Goal: Transaction & Acquisition: Purchase product/service

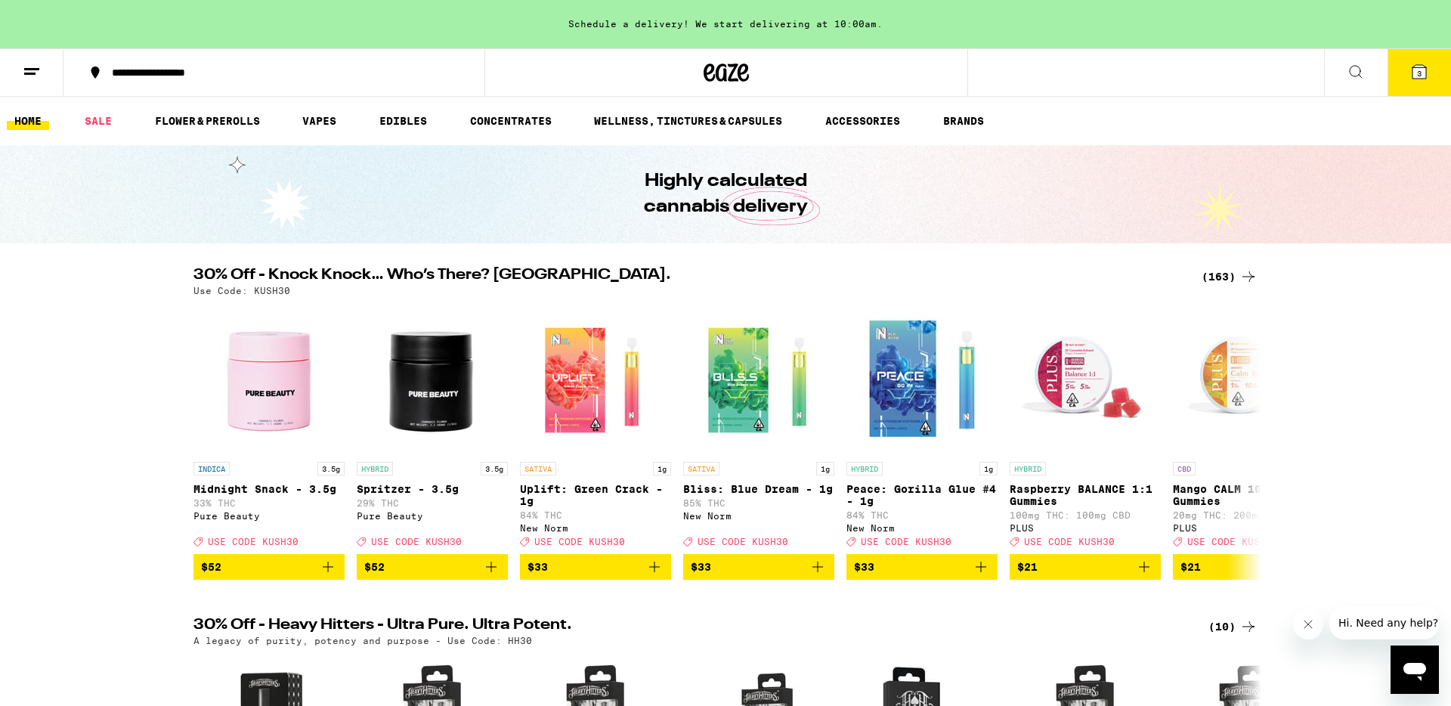
click at [1226, 277] on div "(163)" at bounding box center [1229, 276] width 56 height 18
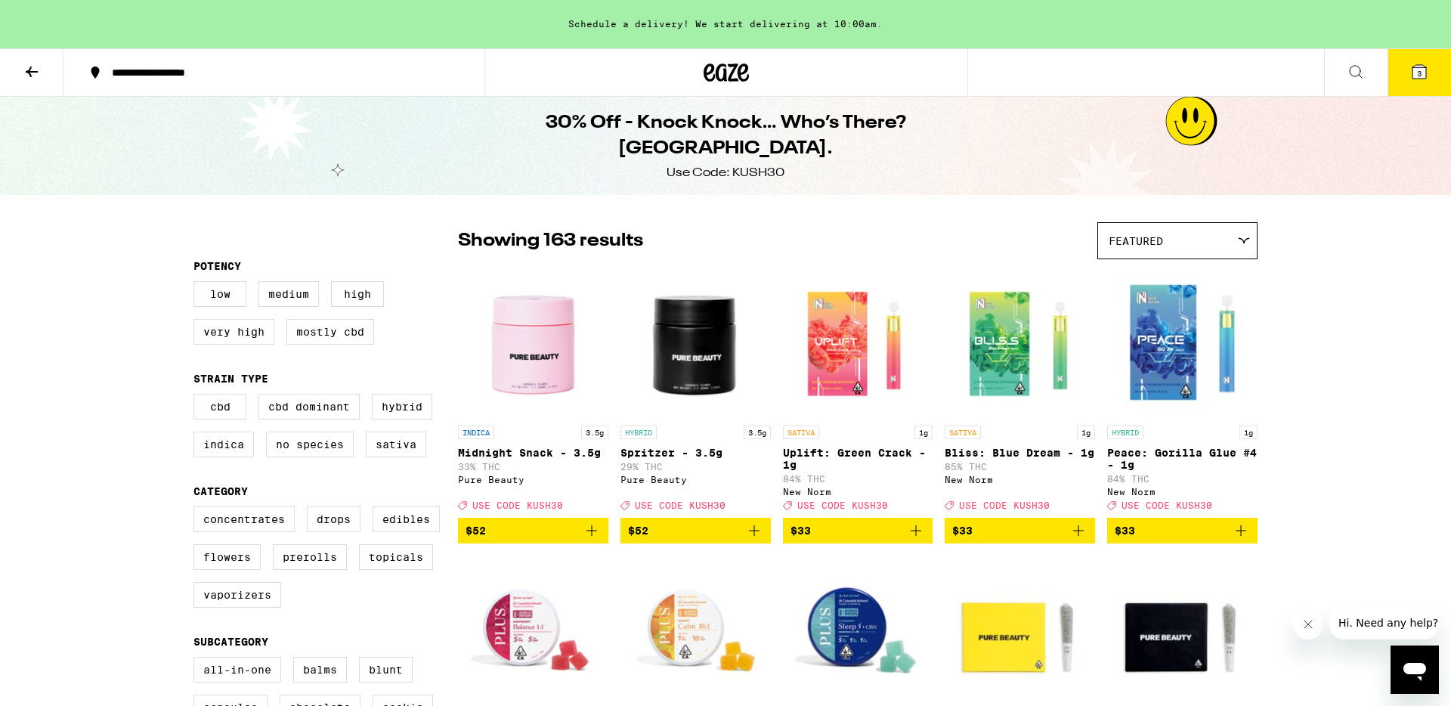
scroll to position [97, 0]
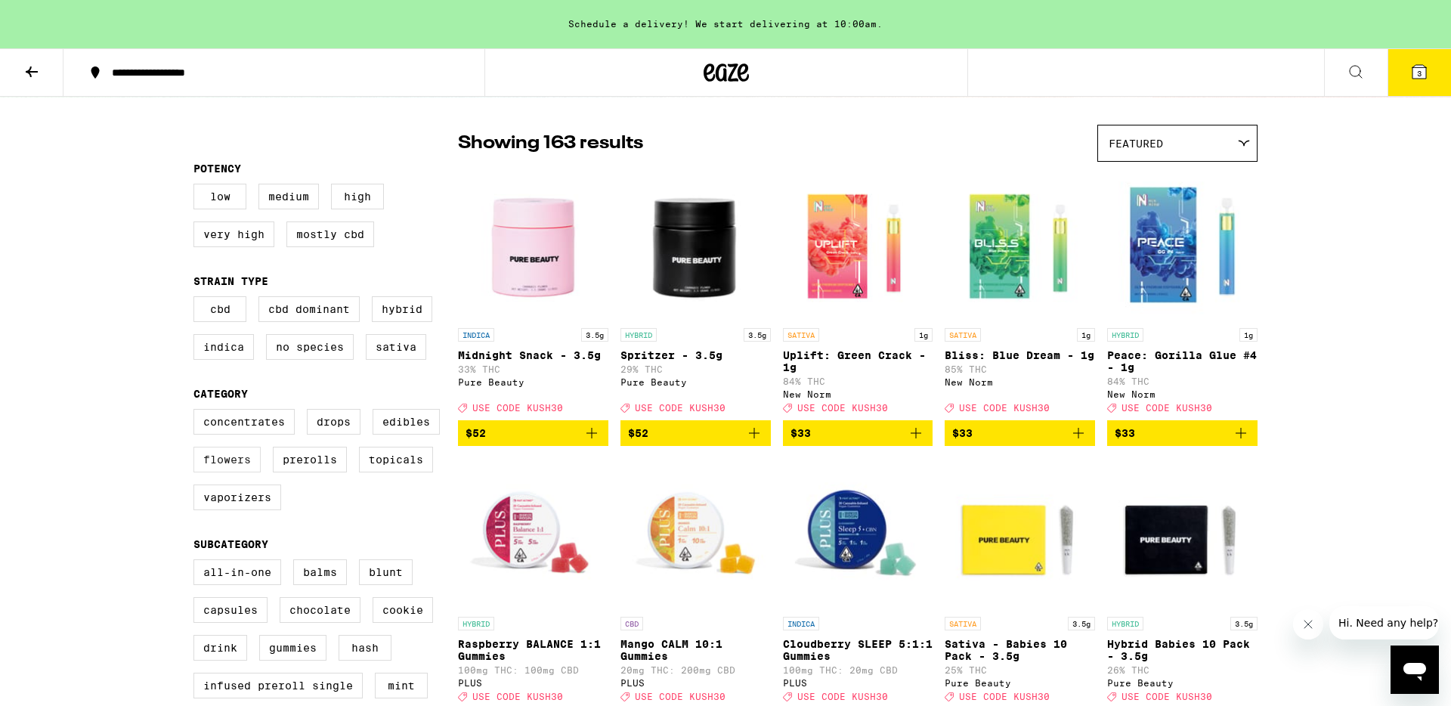
click at [233, 469] on label "Flowers" at bounding box center [226, 460] width 67 height 26
click at [197, 412] on input "Flowers" at bounding box center [196, 411] width 1 height 1
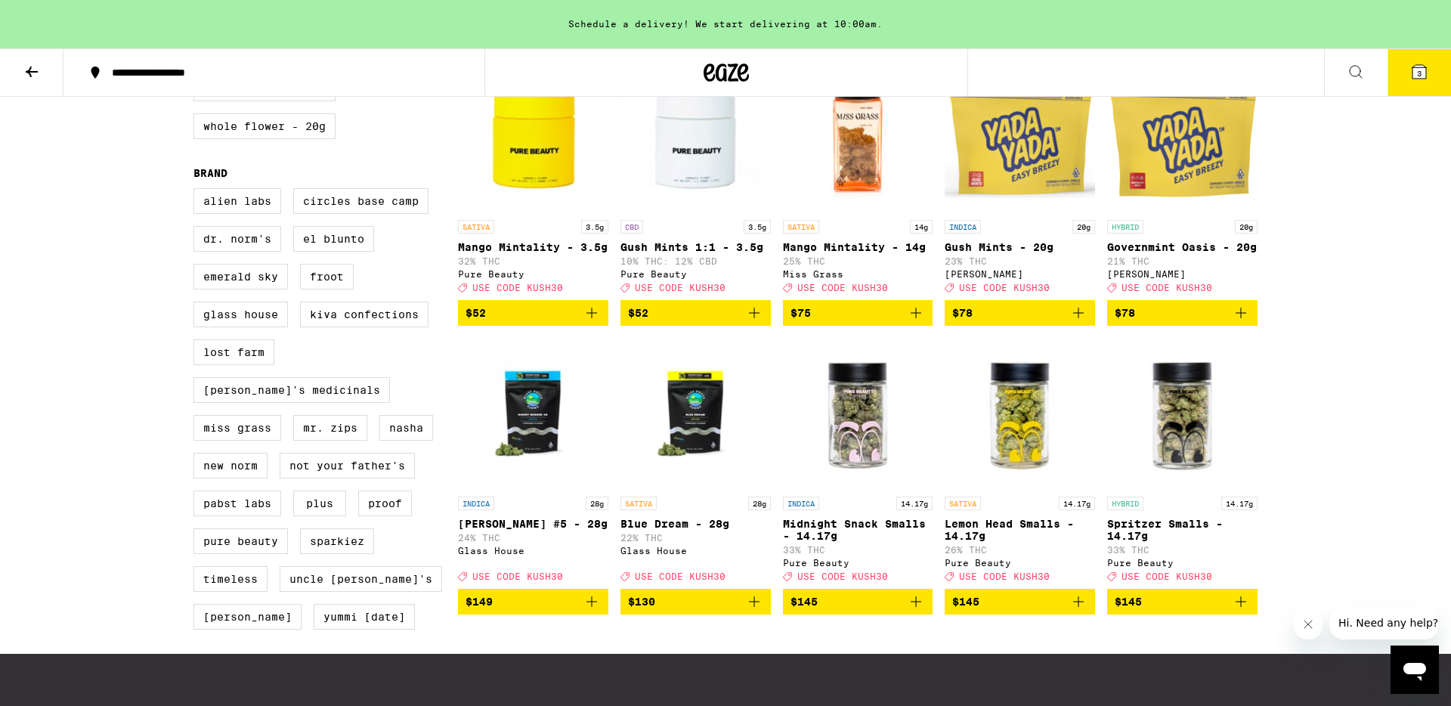
scroll to position [1060, 0]
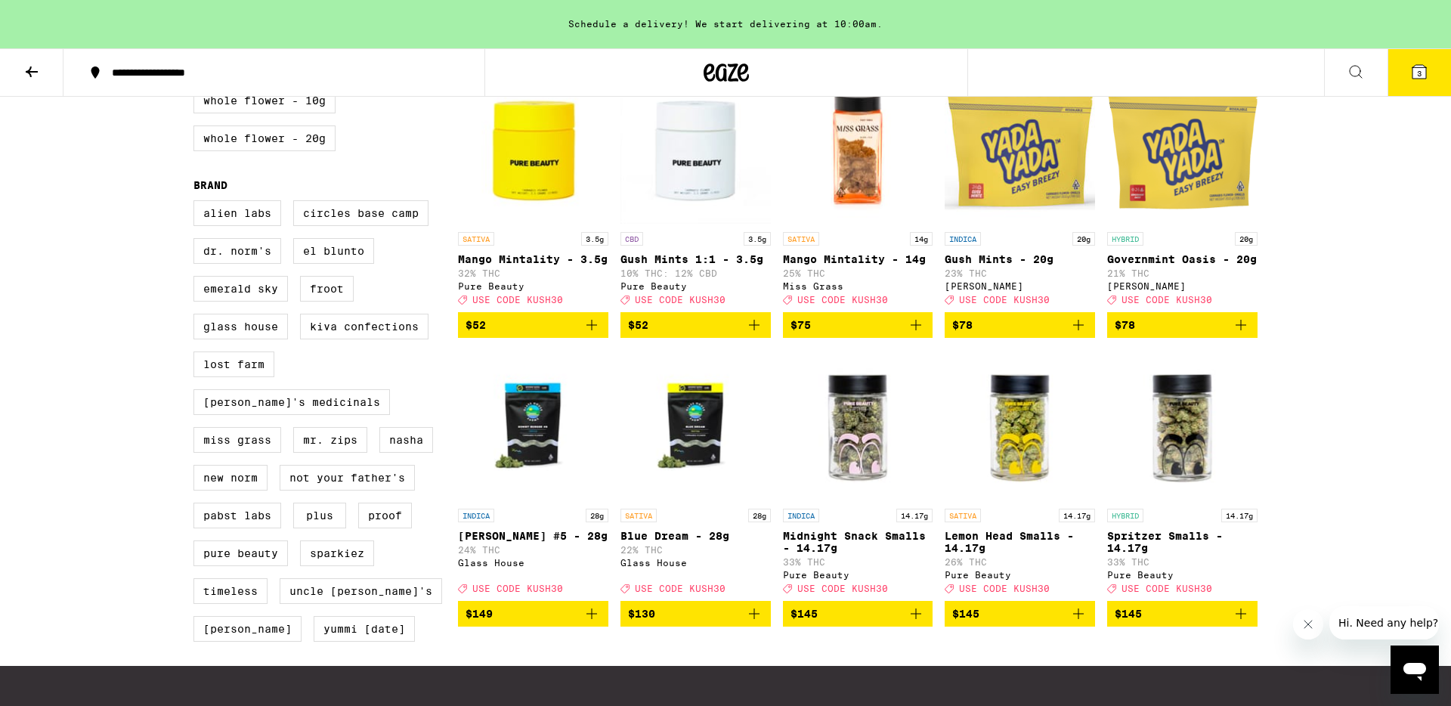
click at [1077, 334] on icon "Add to bag" at bounding box center [1078, 325] width 18 height 18
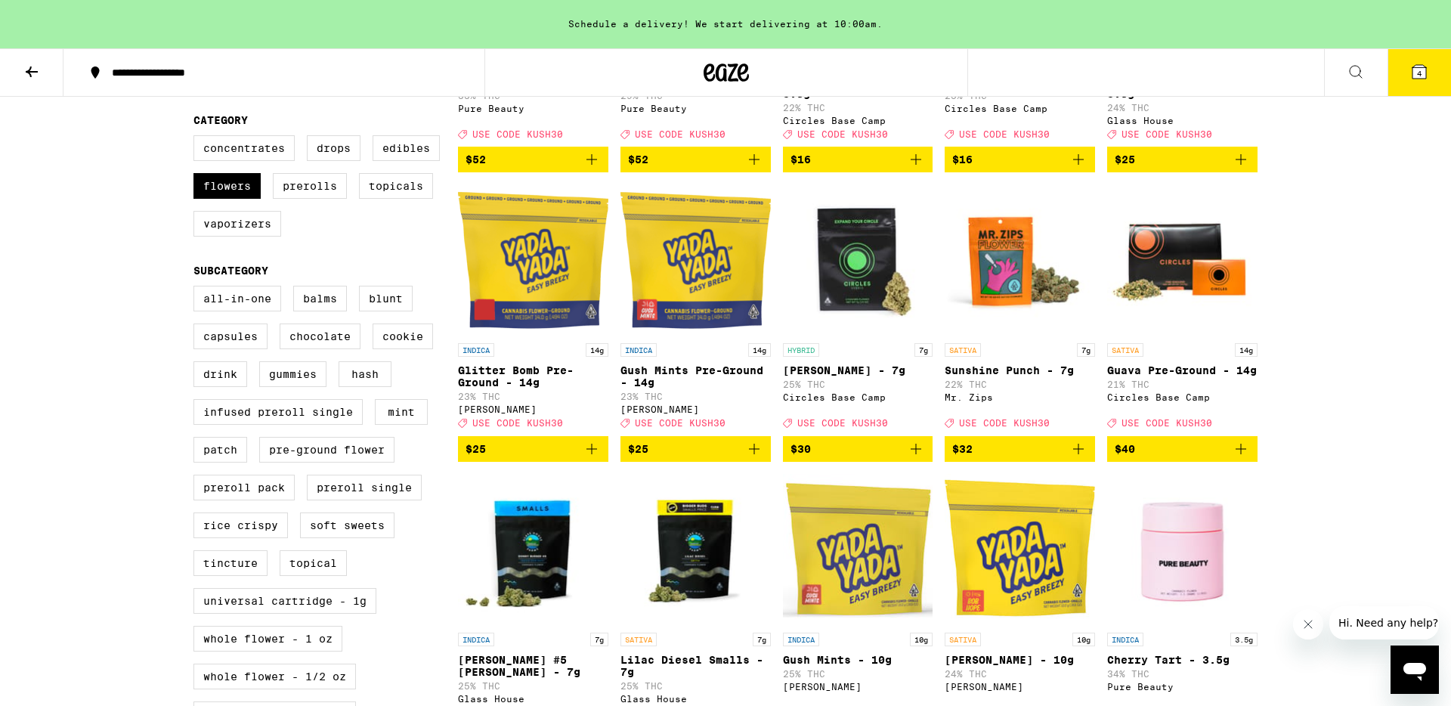
scroll to position [361, 0]
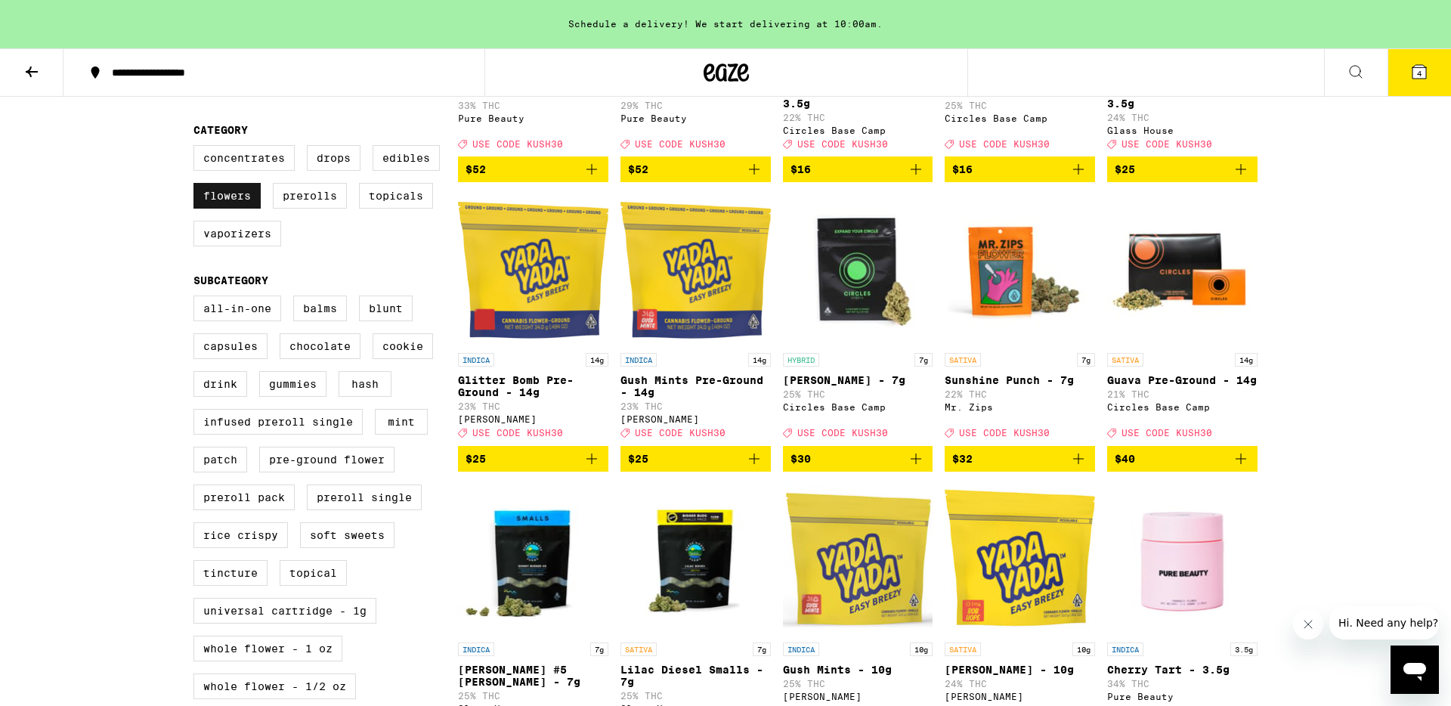
click at [224, 209] on label "Flowers" at bounding box center [226, 196] width 67 height 26
click at [197, 148] on input "Flowers" at bounding box center [196, 147] width 1 height 1
checkbox input "false"
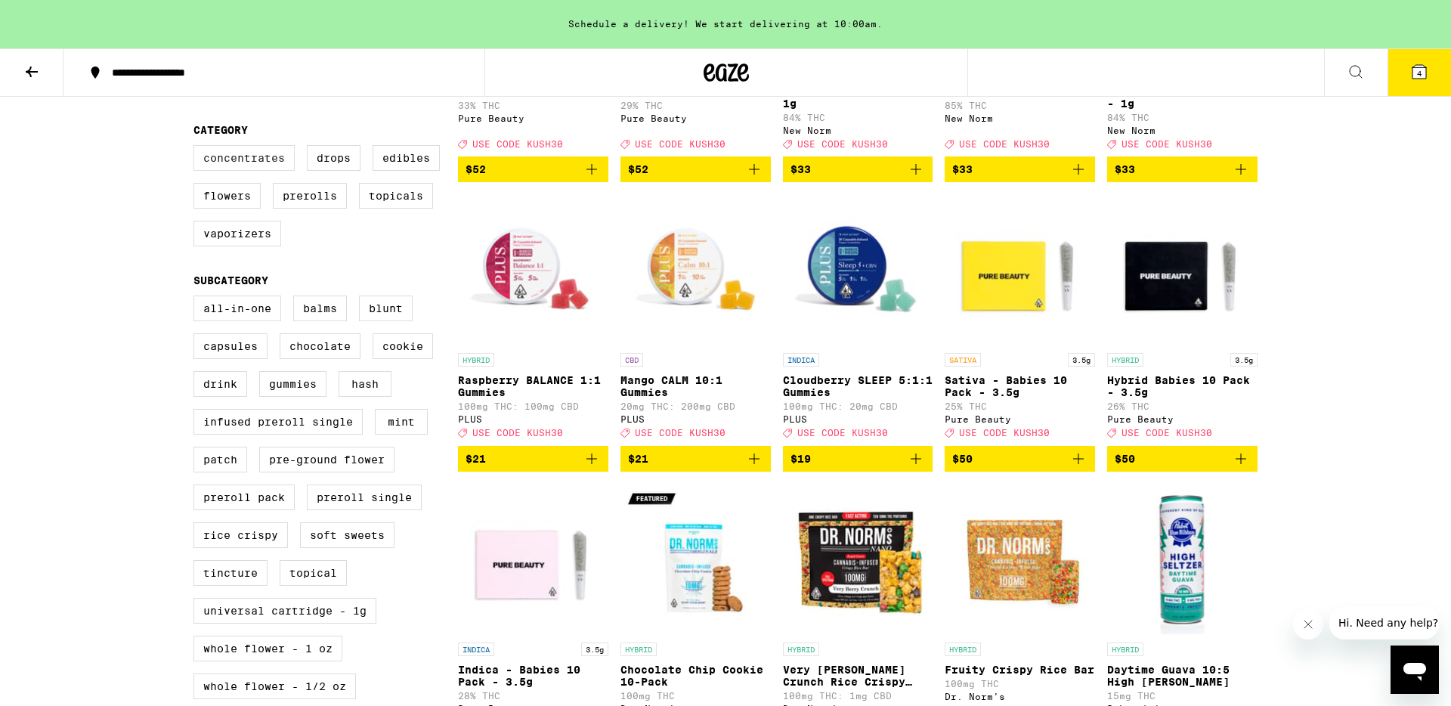
click at [262, 171] on label "Concentrates" at bounding box center [243, 158] width 101 height 26
click at [197, 148] on input "Concentrates" at bounding box center [196, 147] width 1 height 1
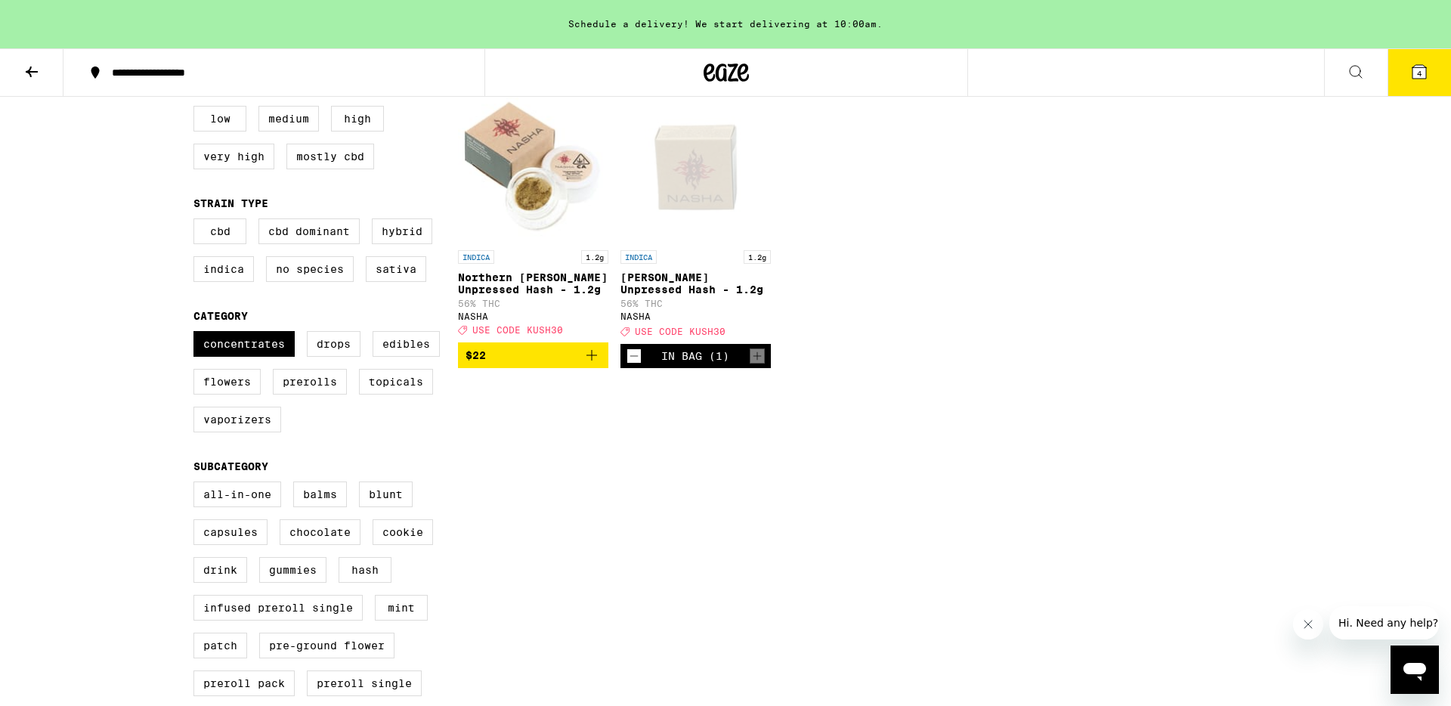
scroll to position [170, 0]
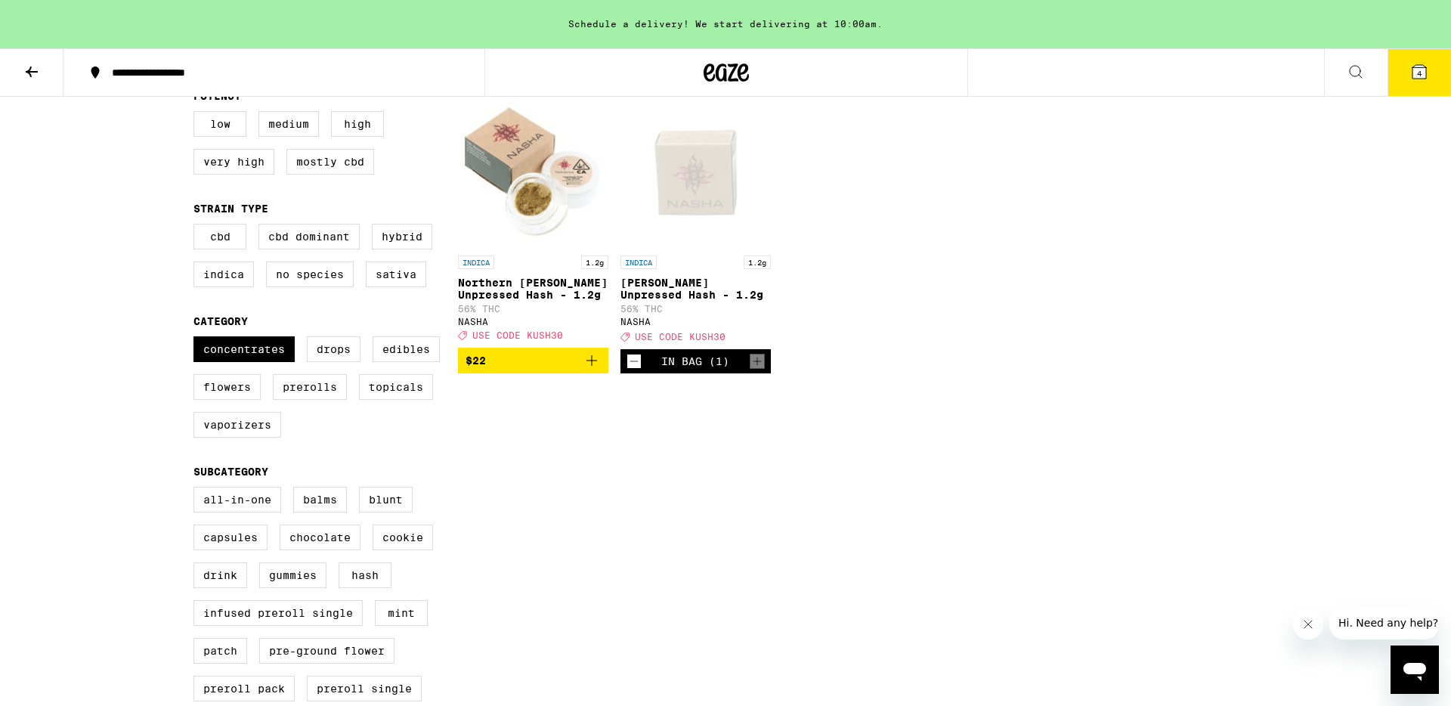
click at [1415, 75] on icon at bounding box center [1419, 72] width 14 height 14
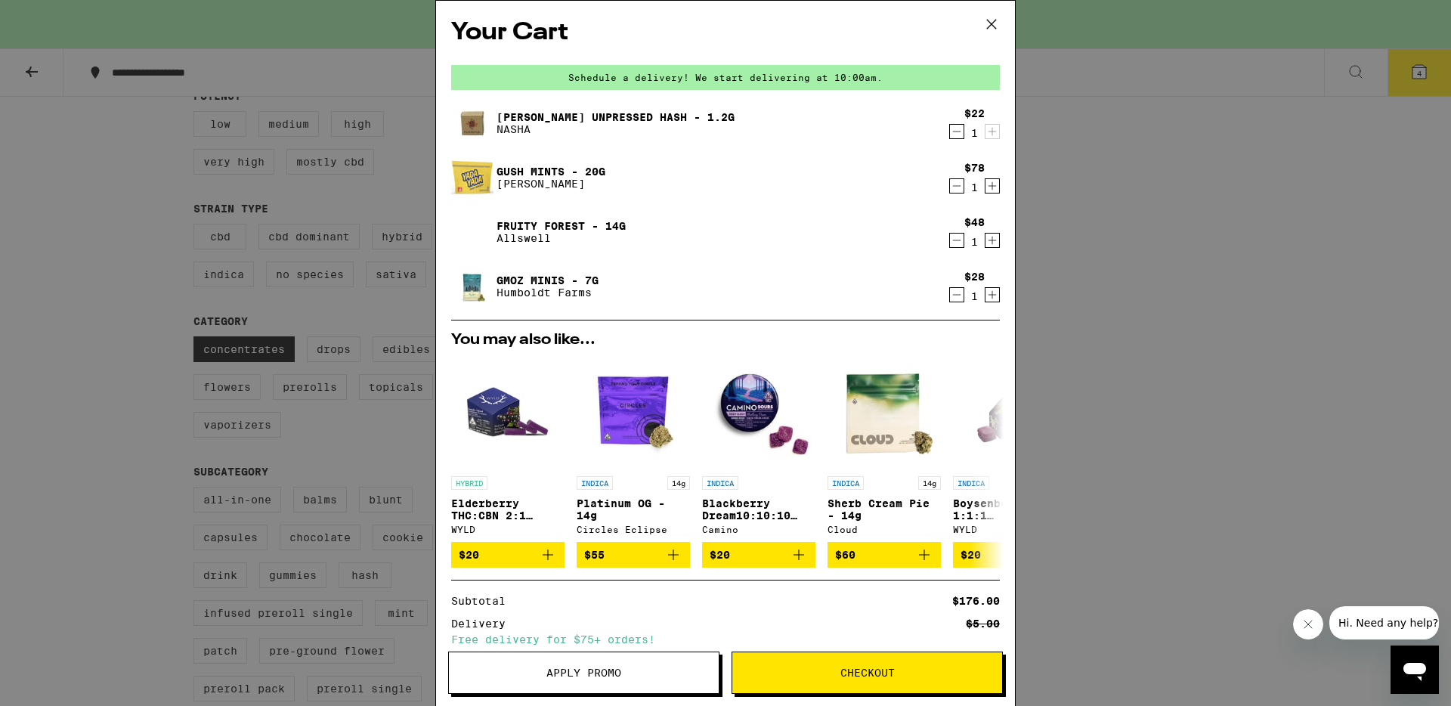
click at [959, 240] on icon "Decrement" at bounding box center [957, 240] width 14 height 18
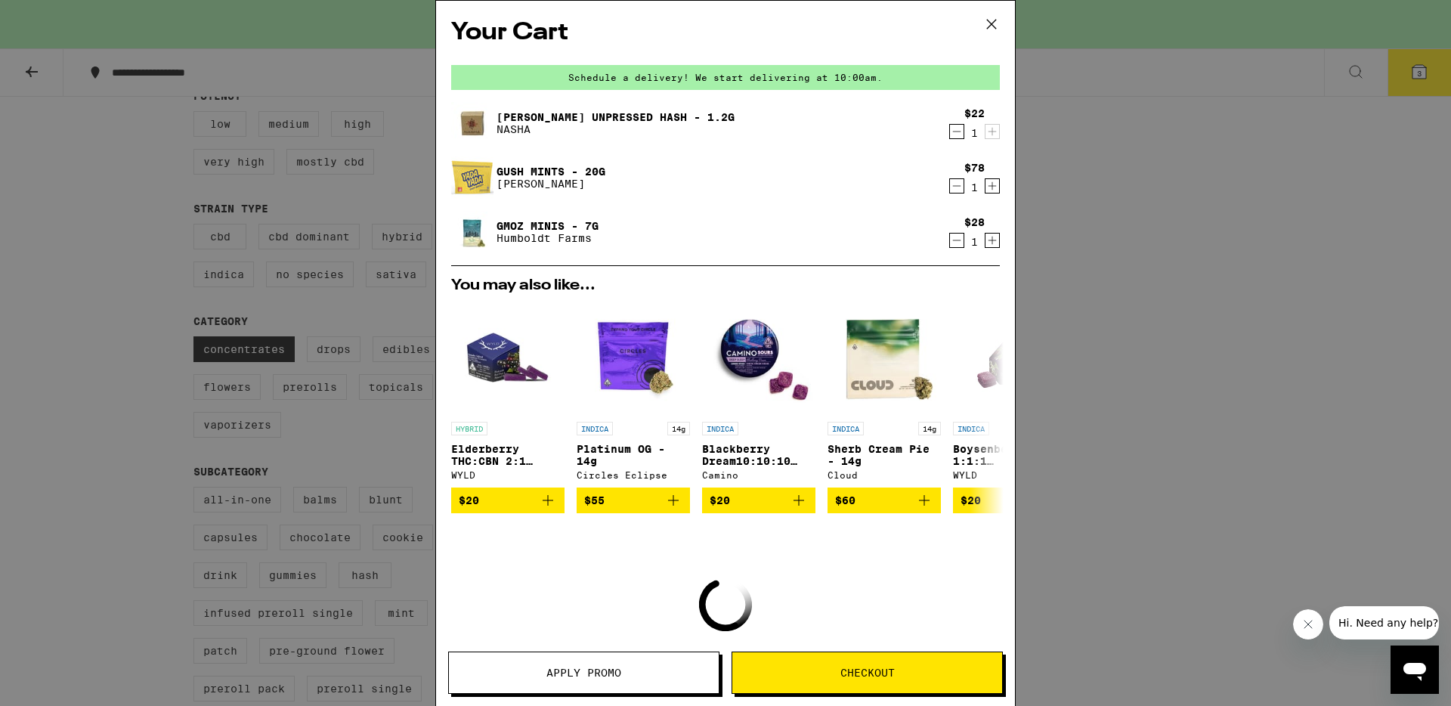
click at [958, 240] on icon "Decrement" at bounding box center [957, 240] width 14 height 18
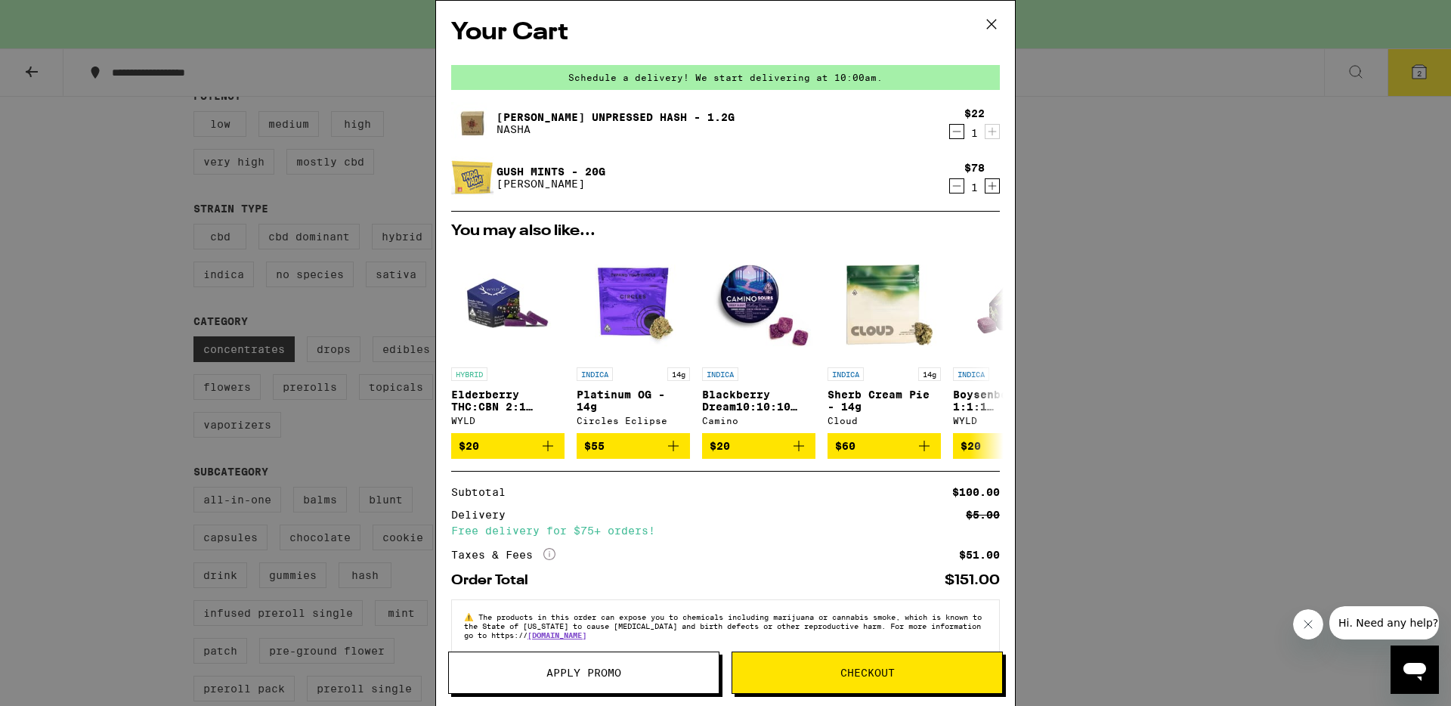
click at [1189, 391] on div "Your Cart Schedule a delivery! We start delivering at 10:00am. Donny Burger Unp…" at bounding box center [725, 353] width 1451 height 706
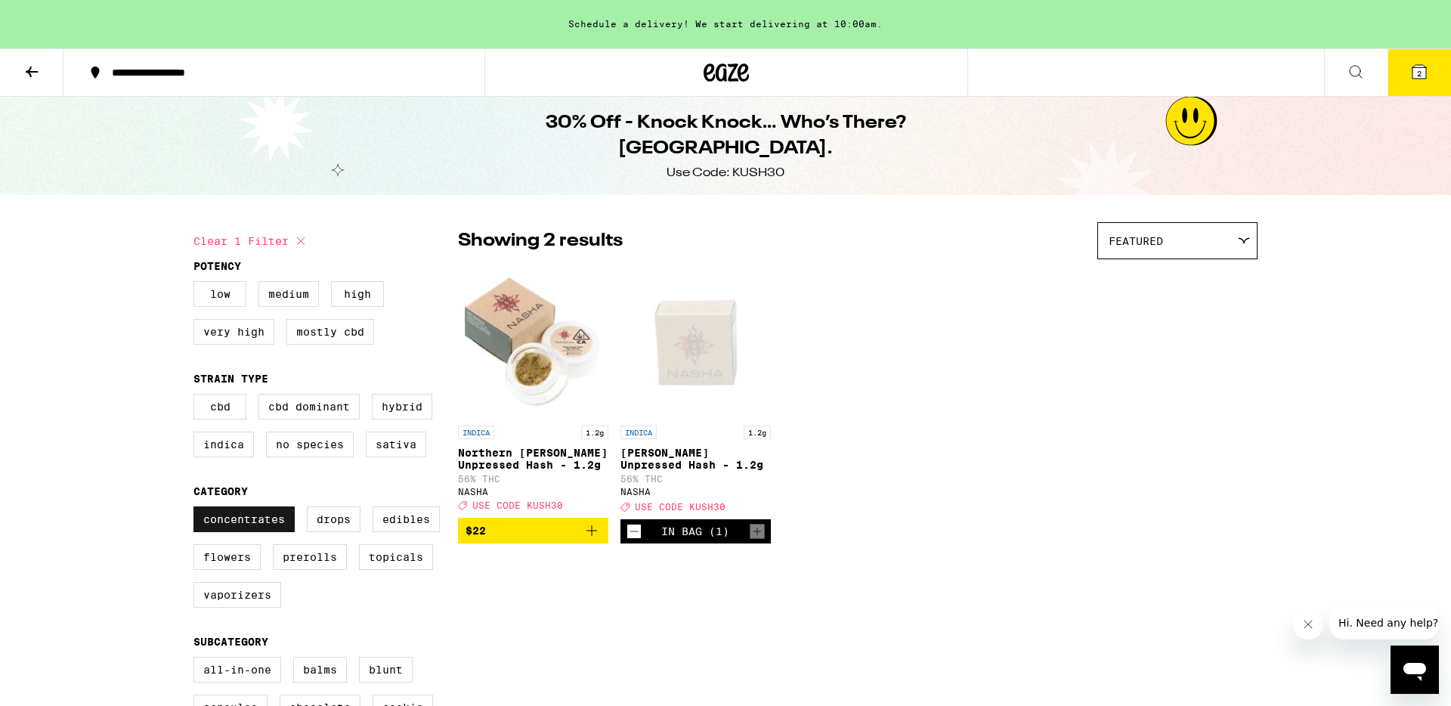
click at [261, 532] on label "Concentrates" at bounding box center [243, 519] width 101 height 26
click at [197, 509] on input "Concentrates" at bounding box center [196, 509] width 1 height 1
checkbox input "false"
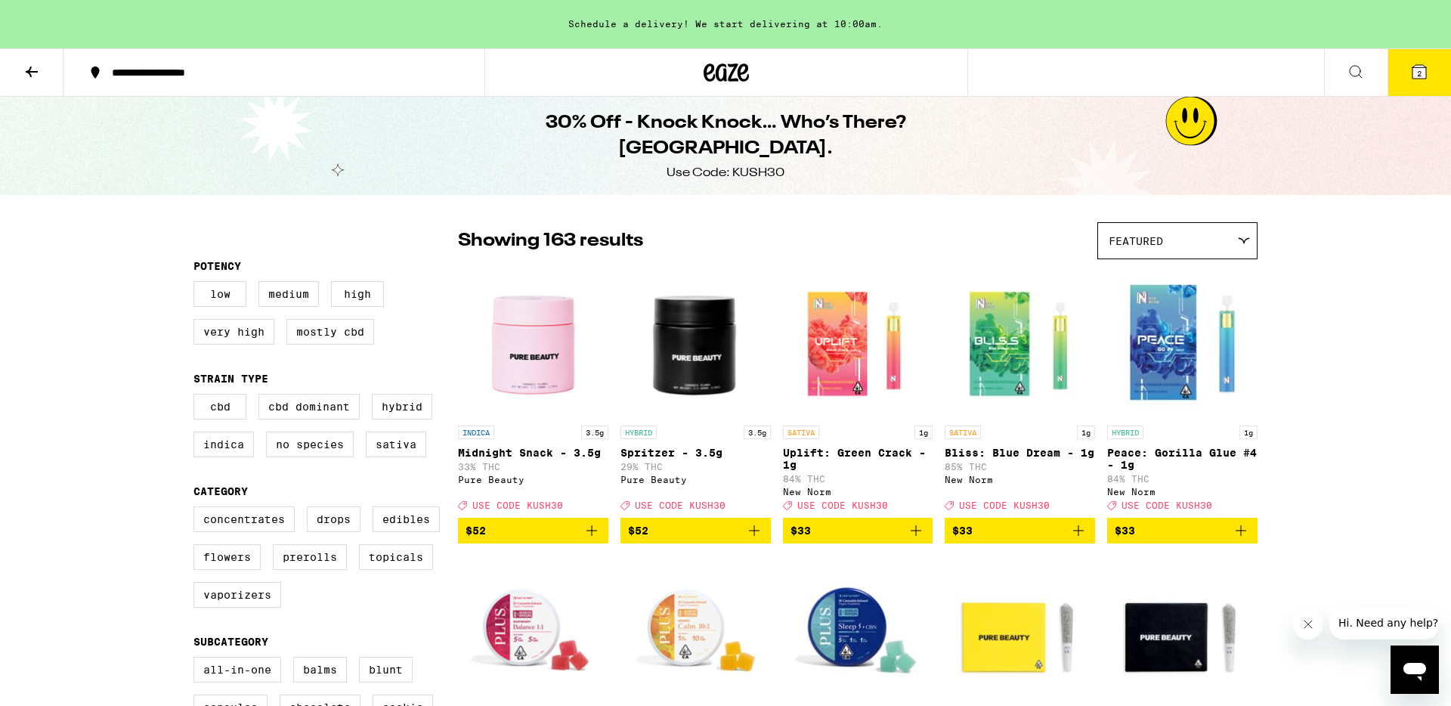
drag, startPoint x: 418, startPoint y: 530, endPoint x: 567, endPoint y: 523, distance: 149.8
click at [418, 530] on label "Edibles" at bounding box center [406, 519] width 67 height 26
click at [197, 509] on input "Edibles" at bounding box center [196, 509] width 1 height 1
checkbox input "true"
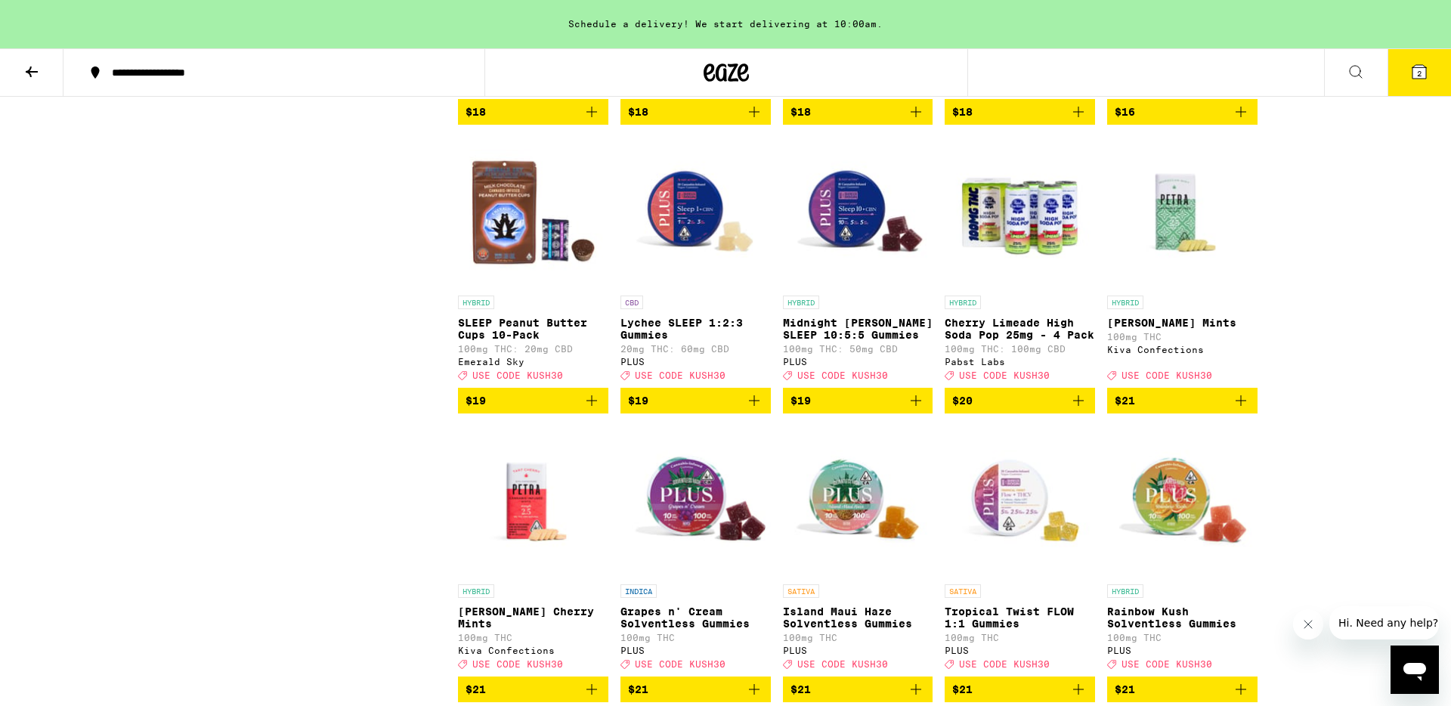
scroll to position [3307, 0]
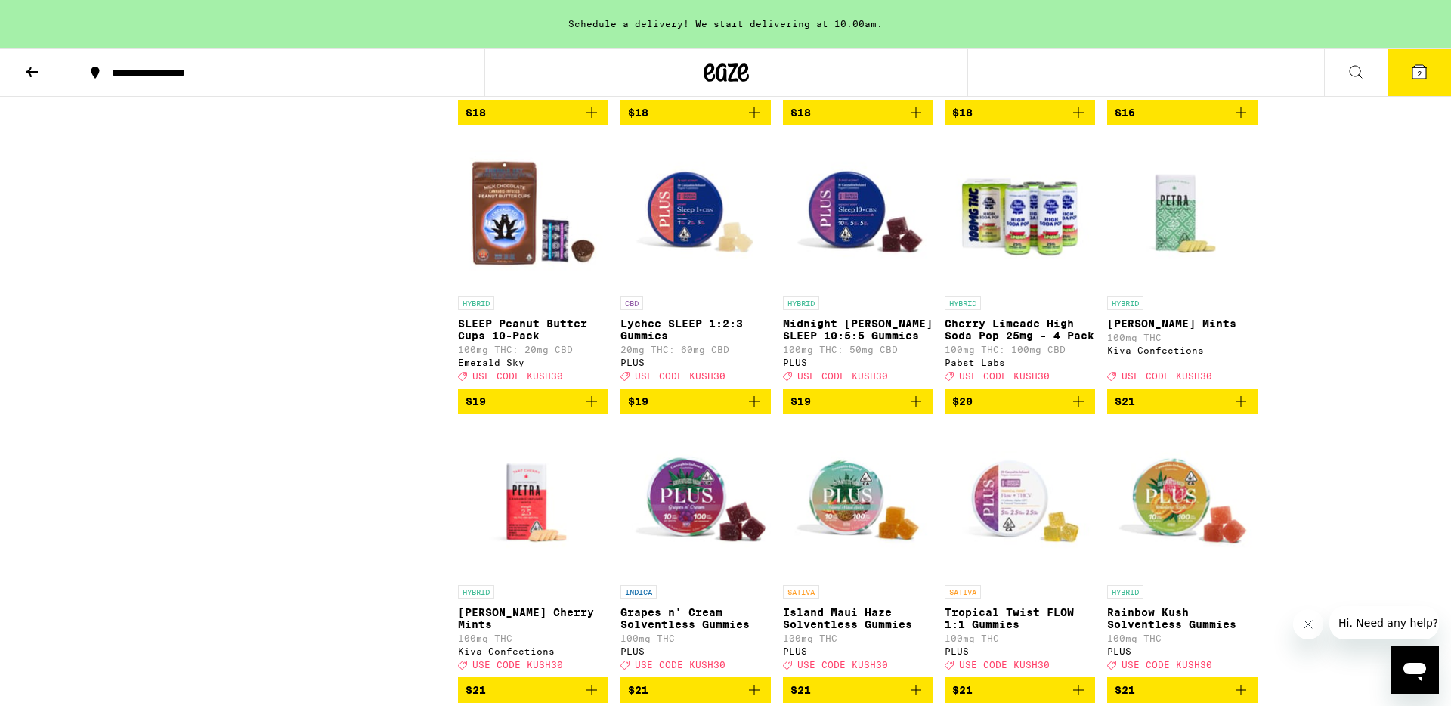
click at [842, 289] on img "Open page for Midnight Berry SLEEP 10:5:5 Gummies from PLUS" at bounding box center [858, 213] width 150 height 151
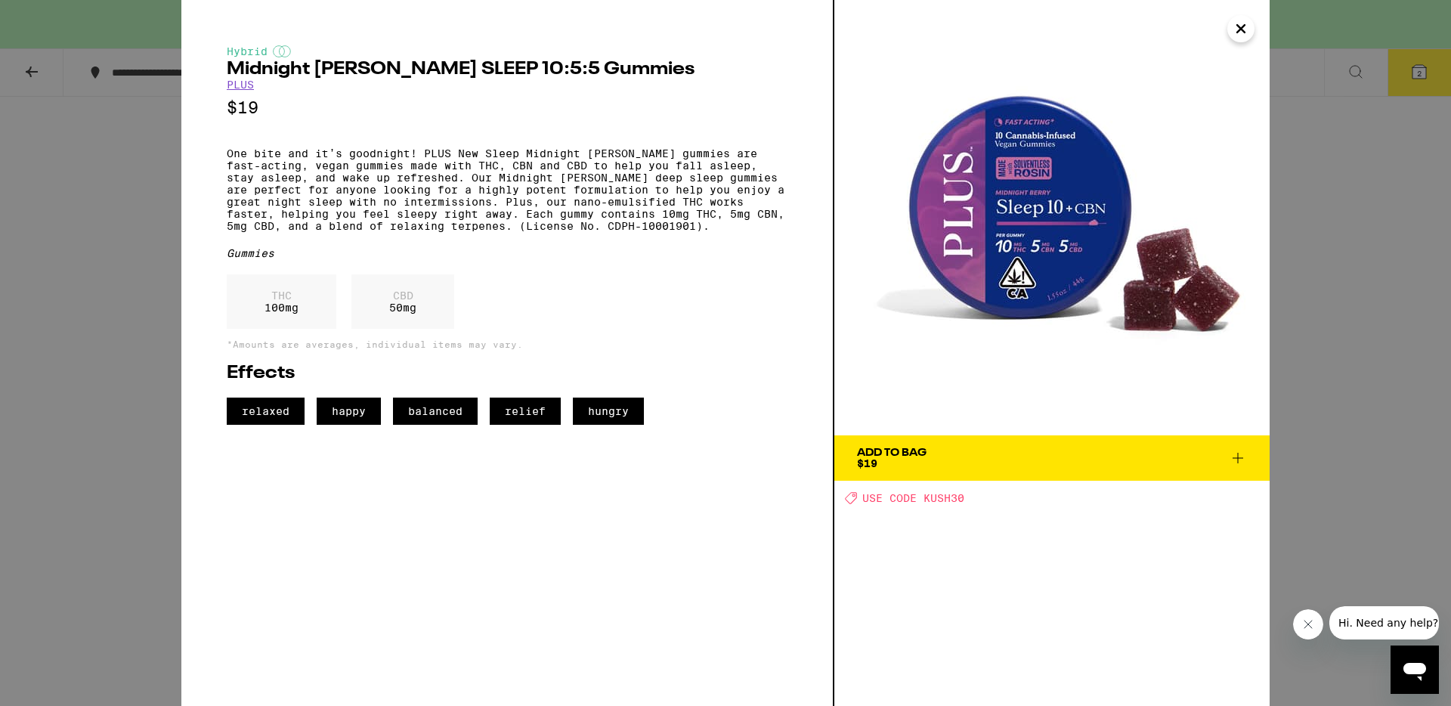
click at [1240, 458] on icon at bounding box center [1238, 458] width 18 height 18
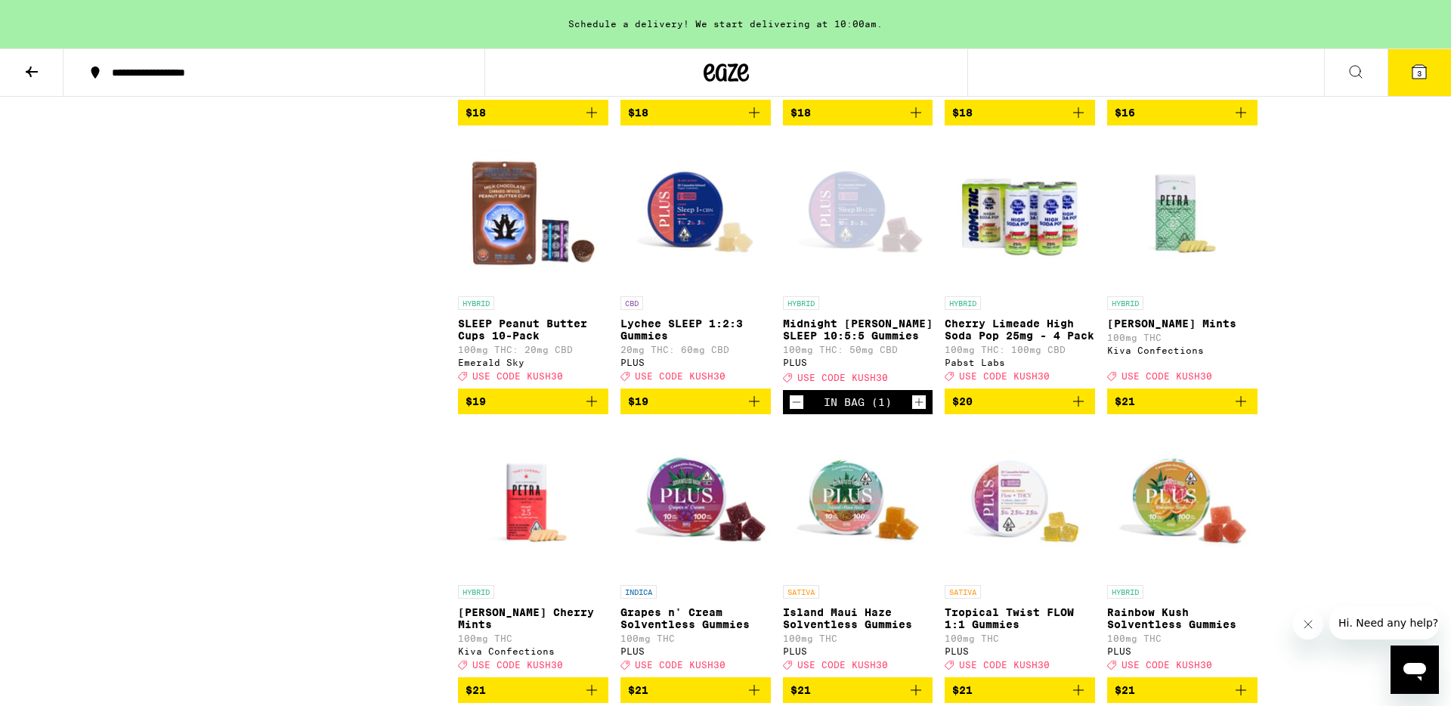
click at [1406, 85] on button "3" at bounding box center [1418, 72] width 63 height 47
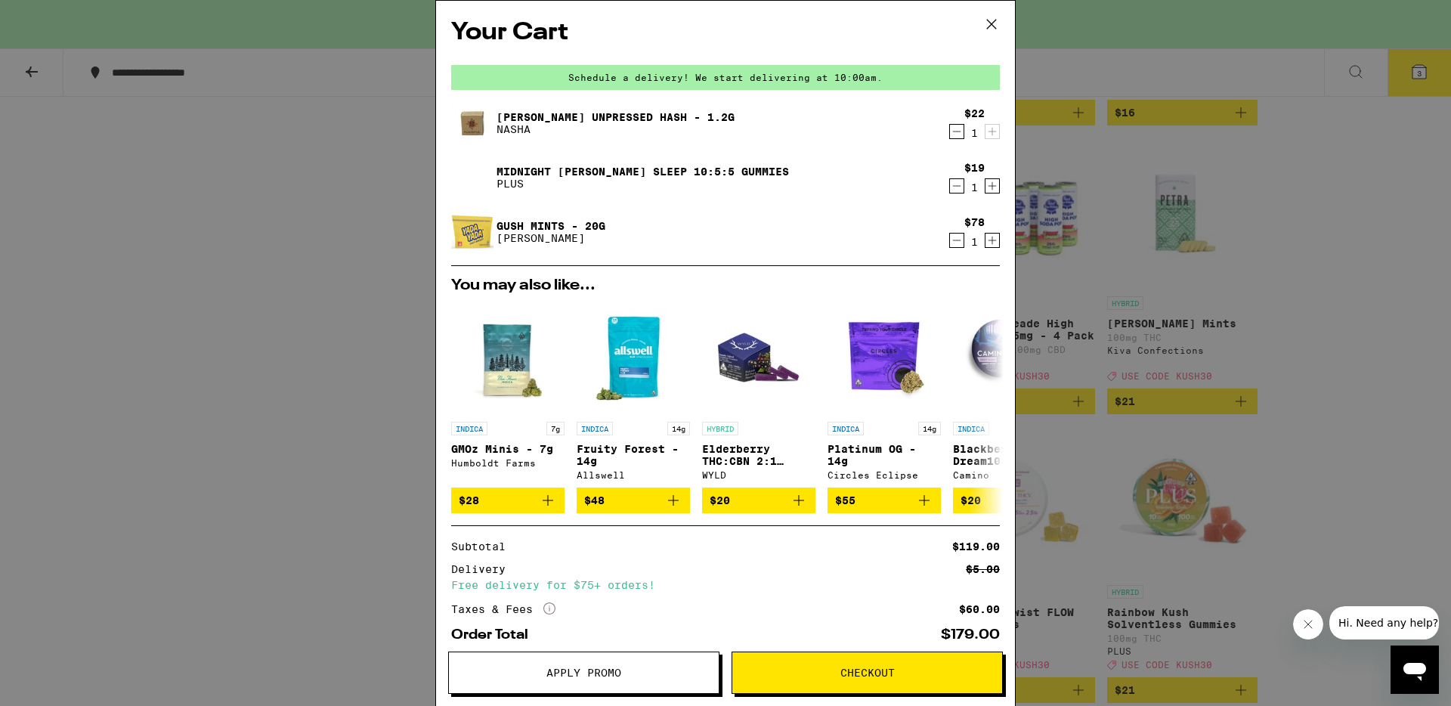
scroll to position [85, 0]
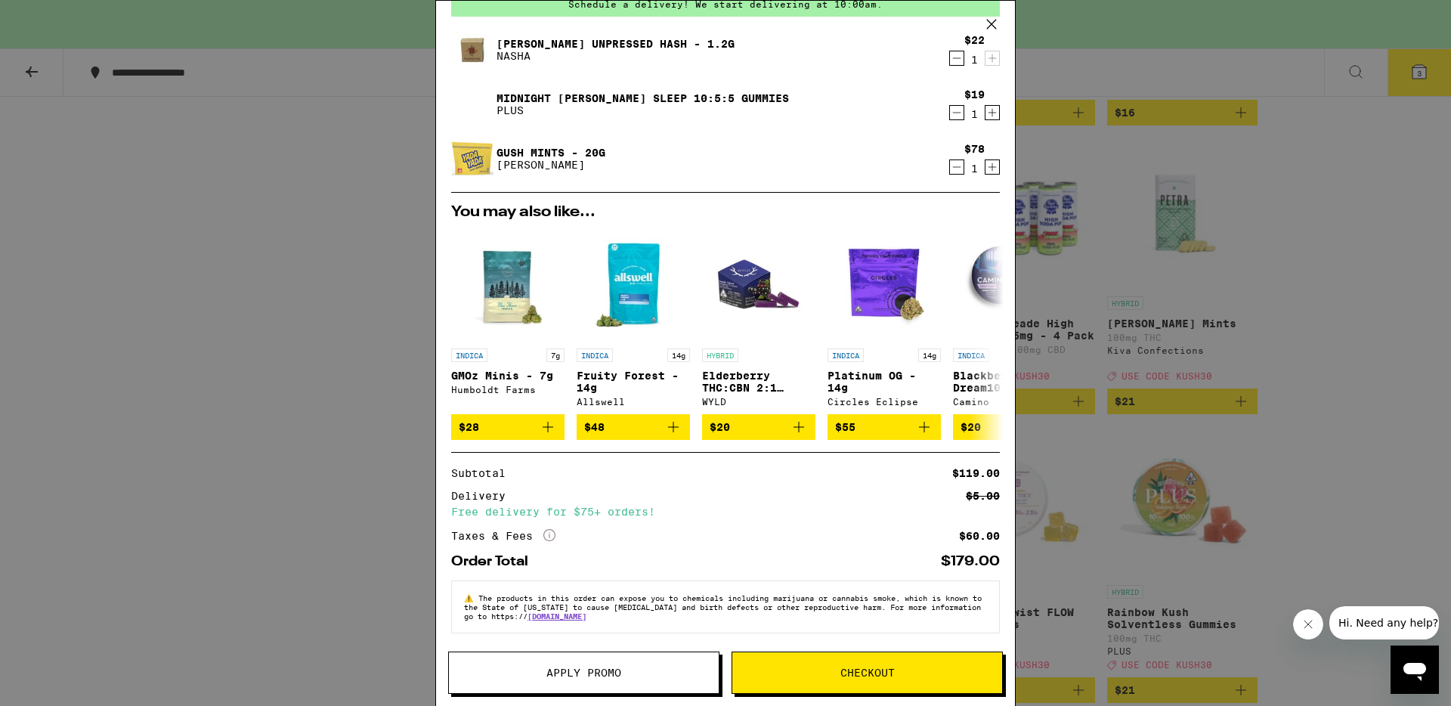
click at [573, 678] on span "Apply Promo" at bounding box center [583, 672] width 75 height 11
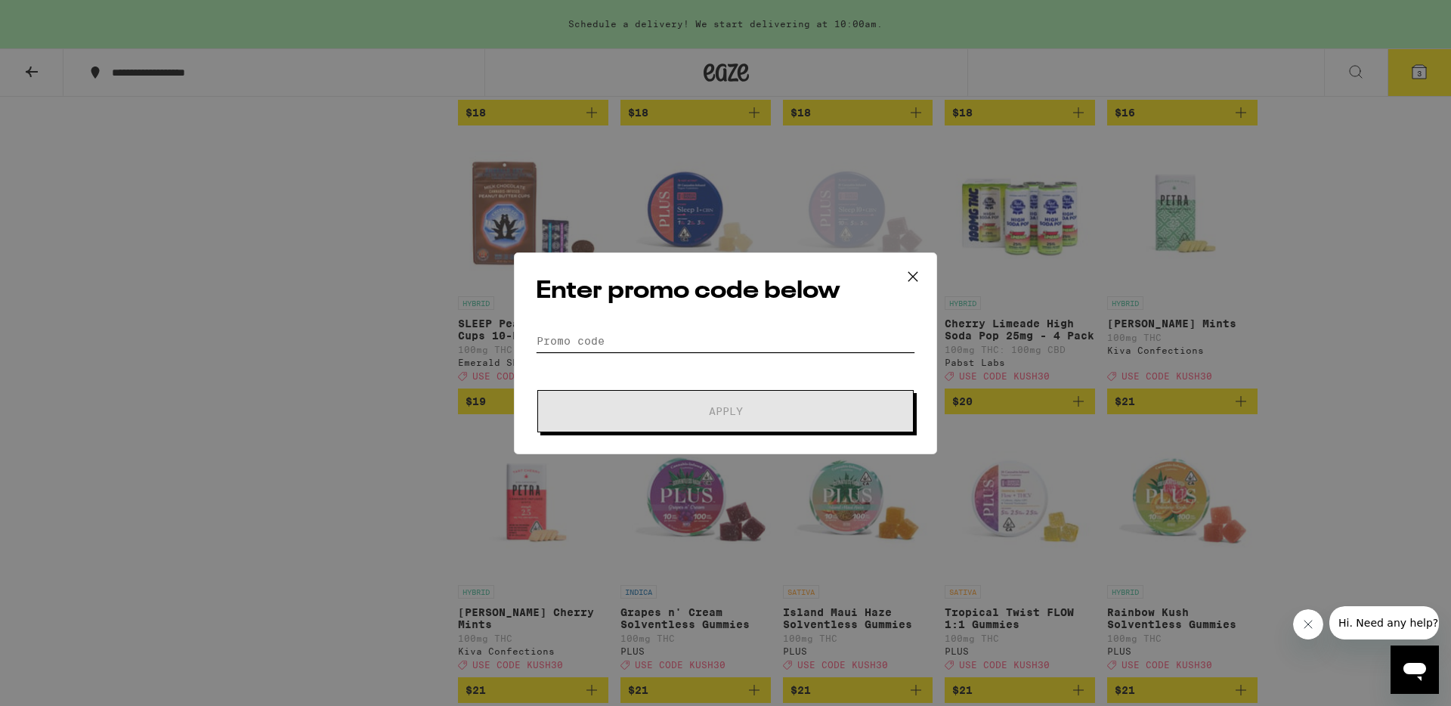
click at [610, 340] on input "Promo Code" at bounding box center [725, 340] width 379 height 23
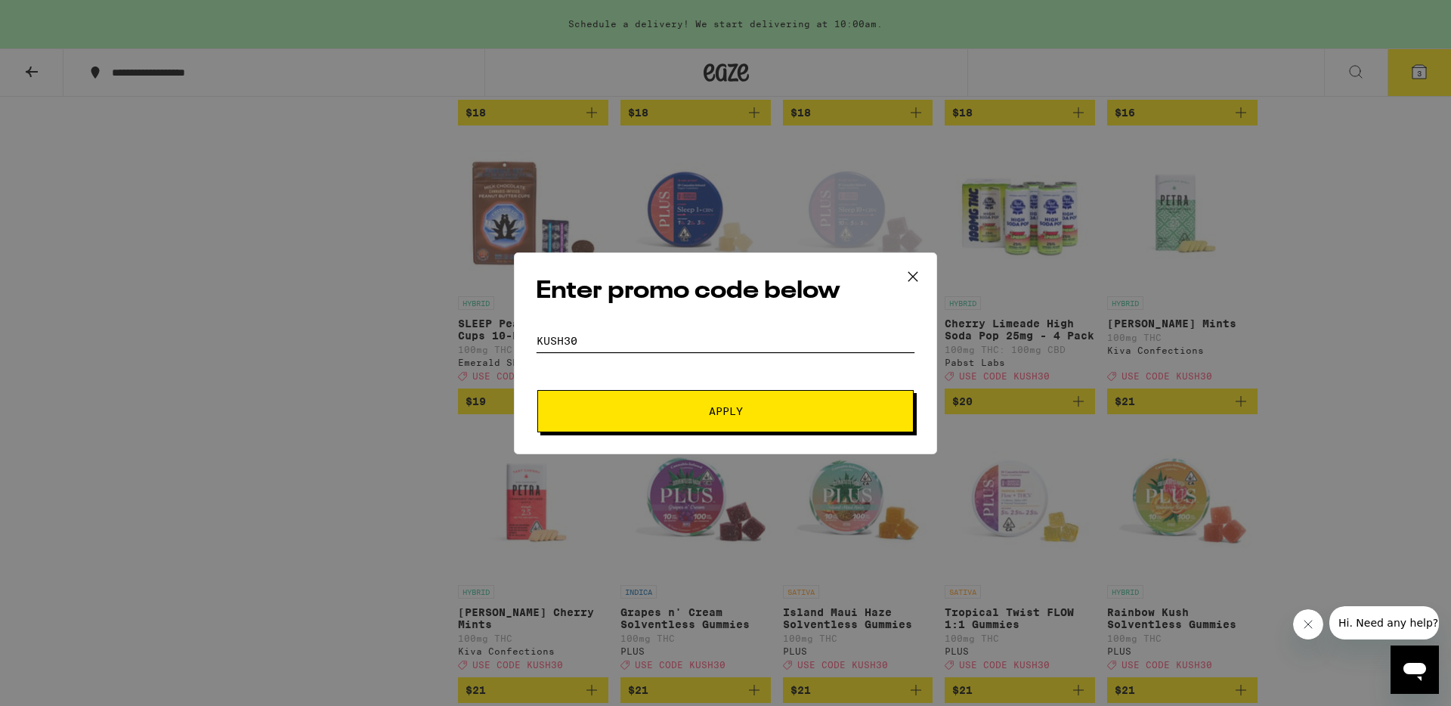
type input "KUSH30"
click at [728, 402] on button "Apply" at bounding box center [725, 411] width 376 height 42
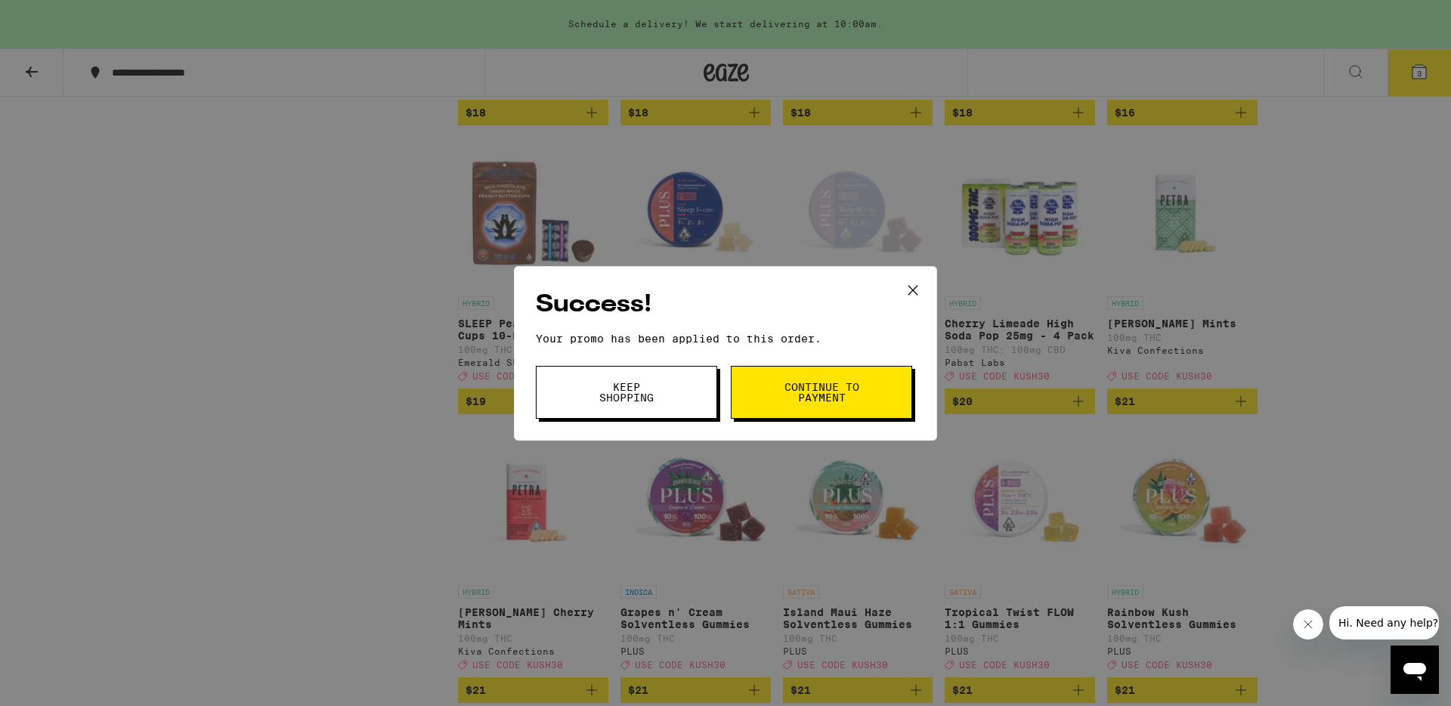
click at [792, 394] on span "Continue to payment" at bounding box center [821, 392] width 77 height 21
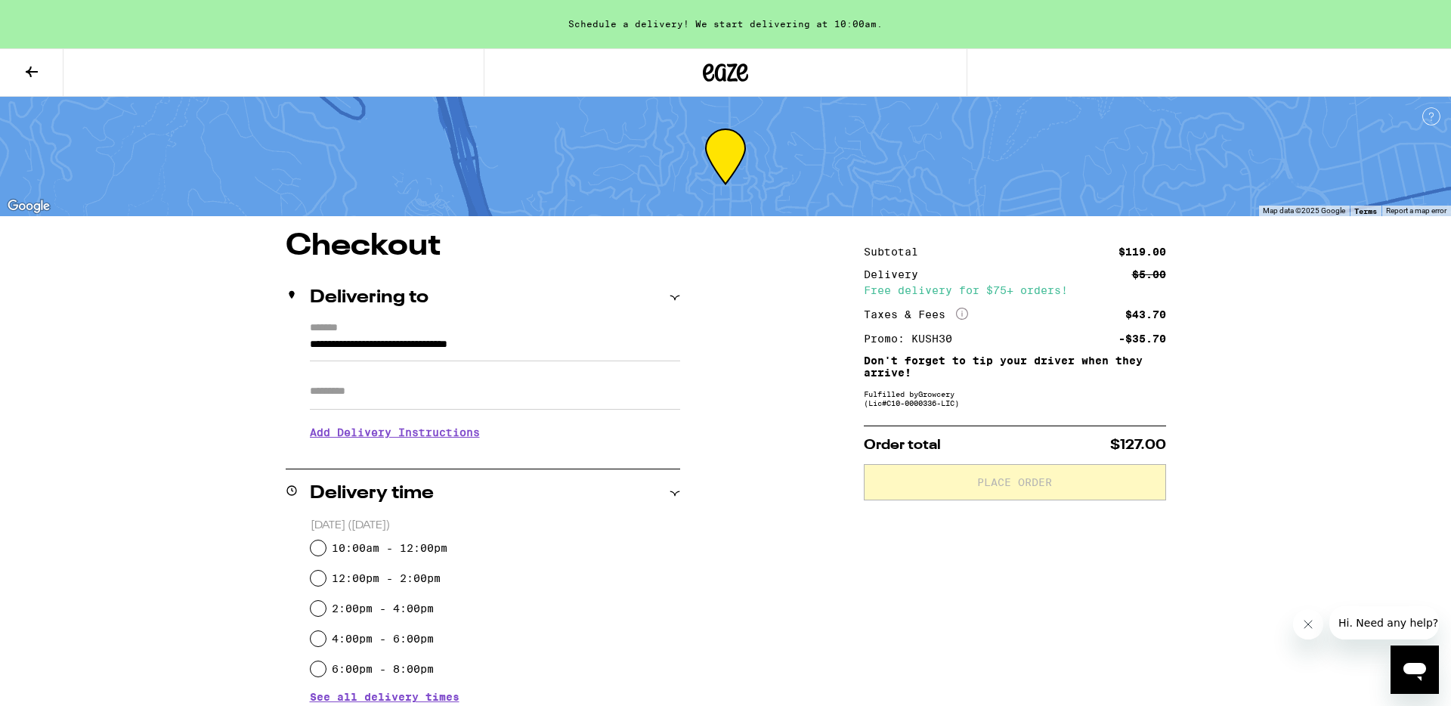
click at [1308, 348] on div "**********" at bounding box center [725, 552] width 1451 height 1104
click at [1300, 347] on div "**********" at bounding box center [725, 552] width 1451 height 1104
click at [35, 69] on icon at bounding box center [32, 72] width 18 height 18
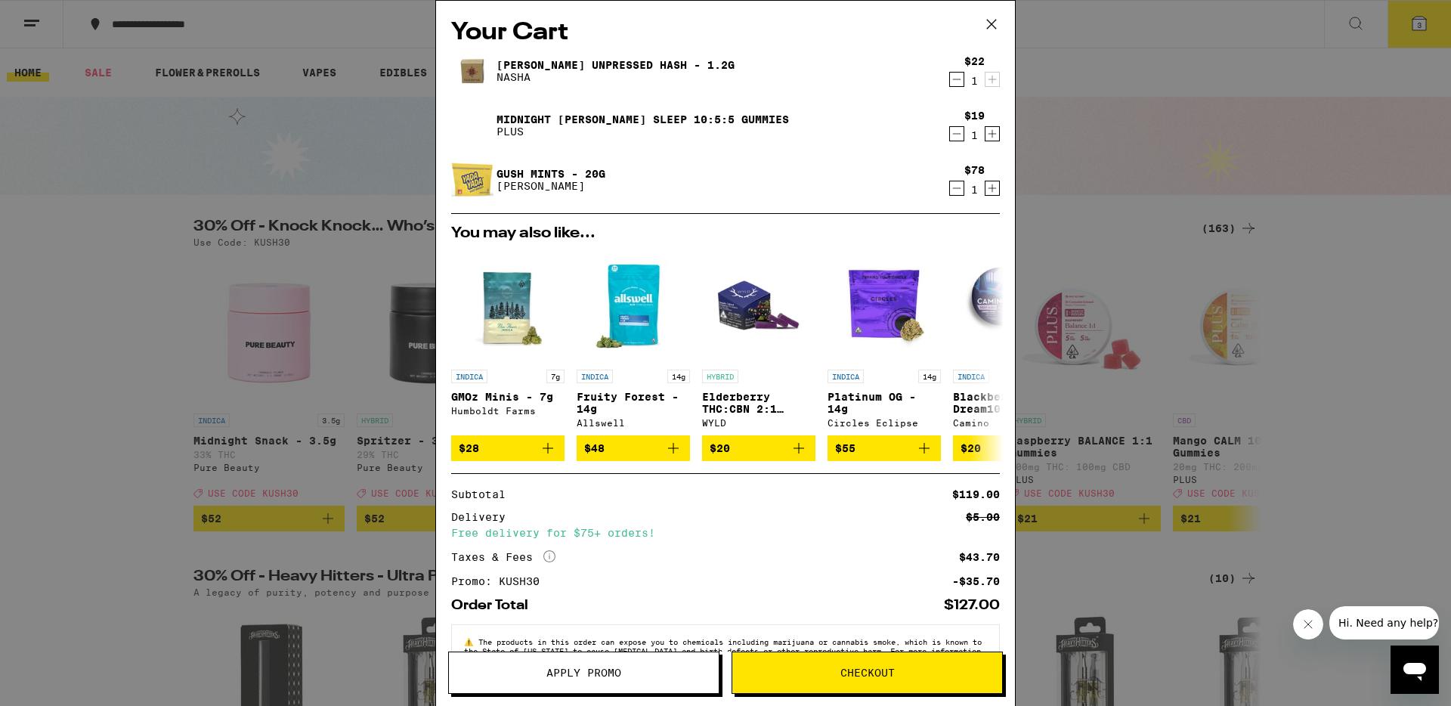
click at [1403, 240] on div "Your Cart Donny Burger Unpressed Hash - 1.2g NASHA $22 1 Midnight Berry SLEEP 1…" at bounding box center [725, 353] width 1451 height 706
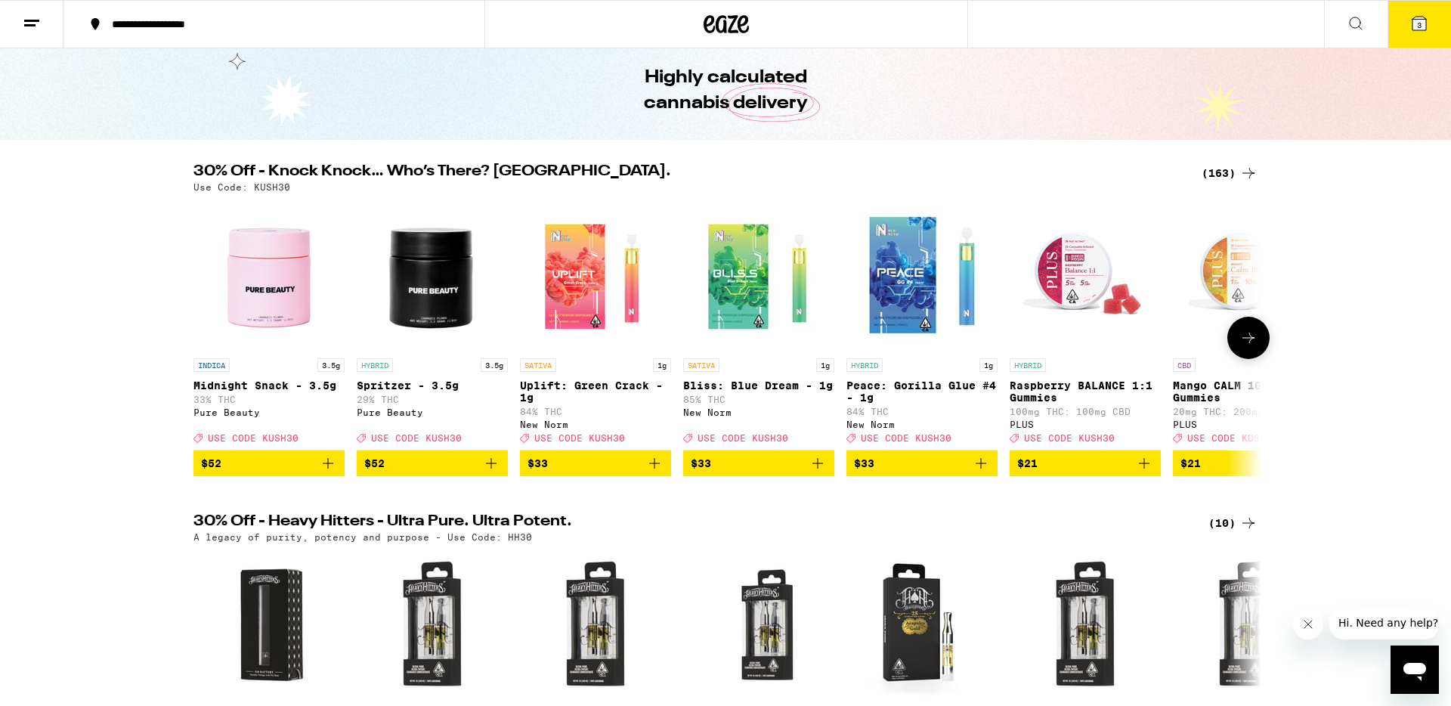
scroll to position [65, 0]
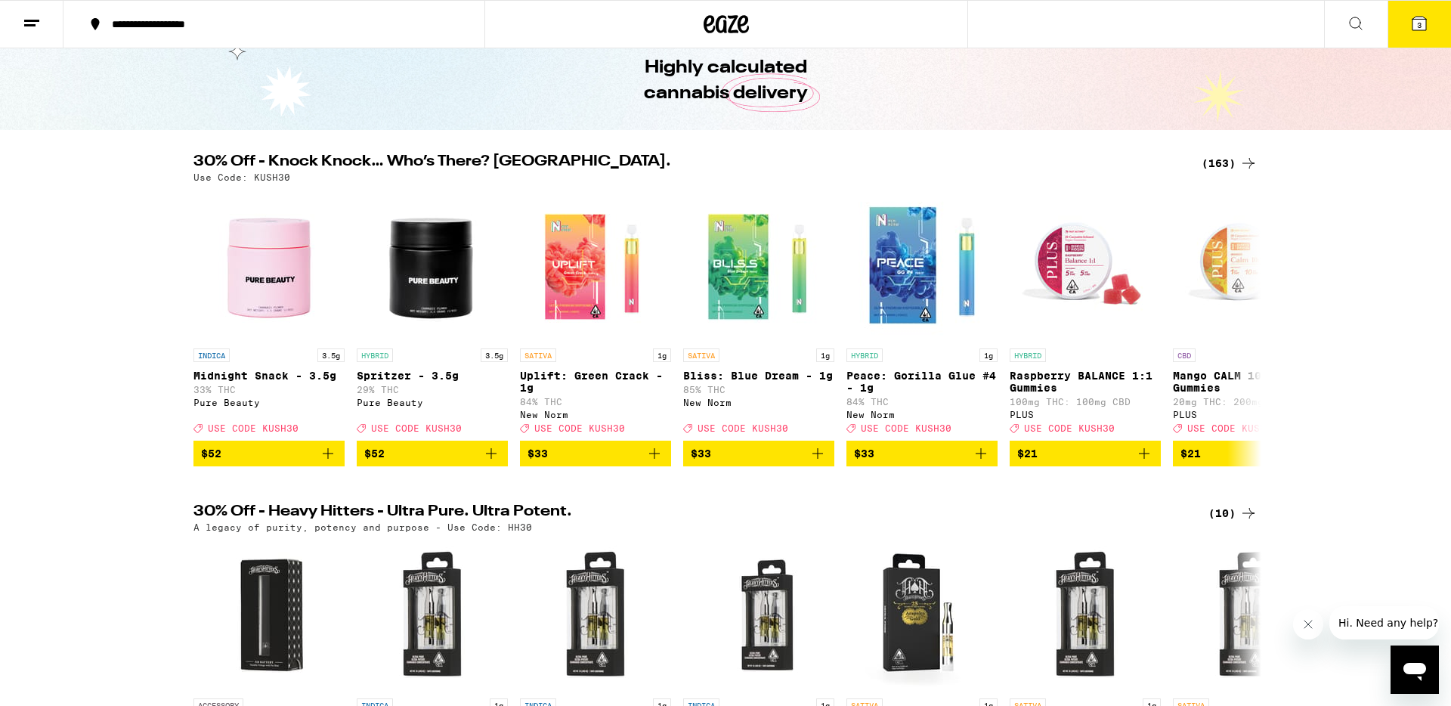
click at [1406, 24] on button "3" at bounding box center [1418, 24] width 63 height 47
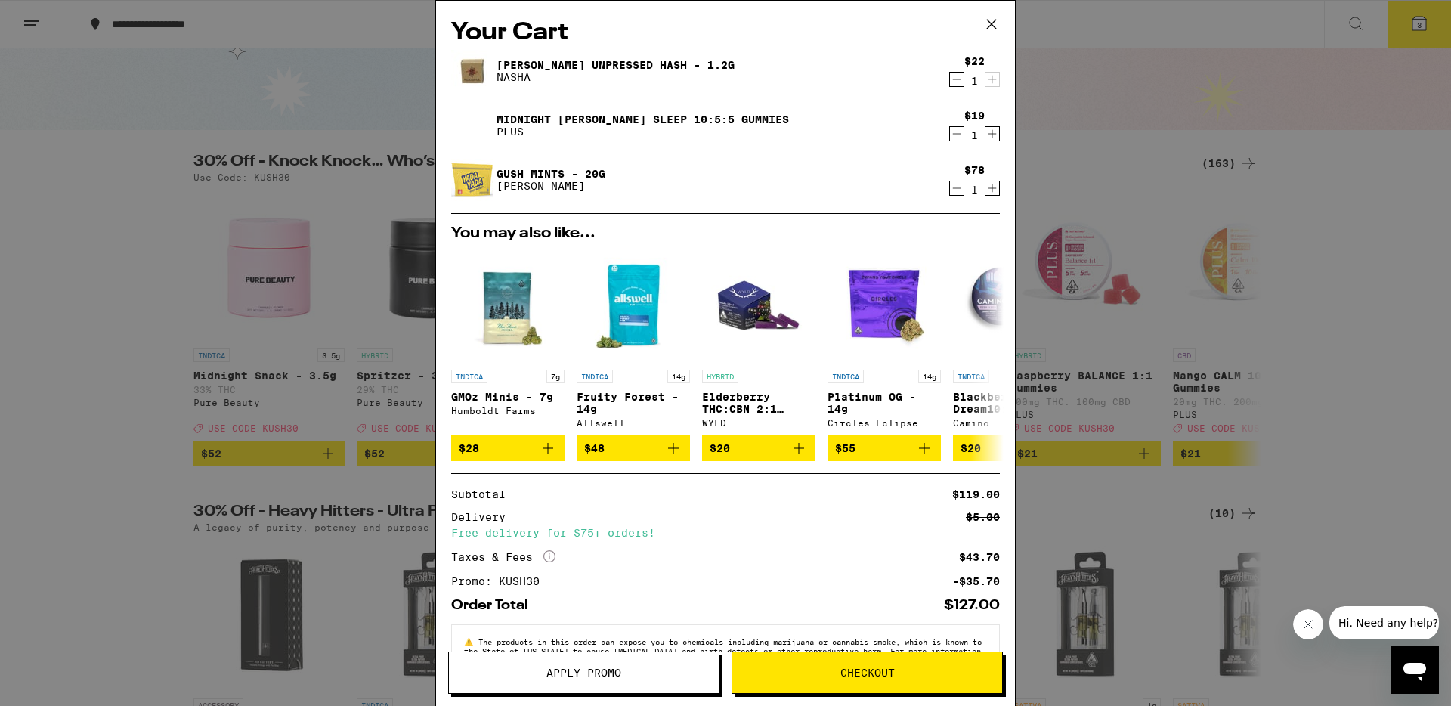
drag, startPoint x: 994, startPoint y: 21, endPoint x: 621, endPoint y: 36, distance: 372.8
click at [994, 21] on icon at bounding box center [991, 24] width 9 height 9
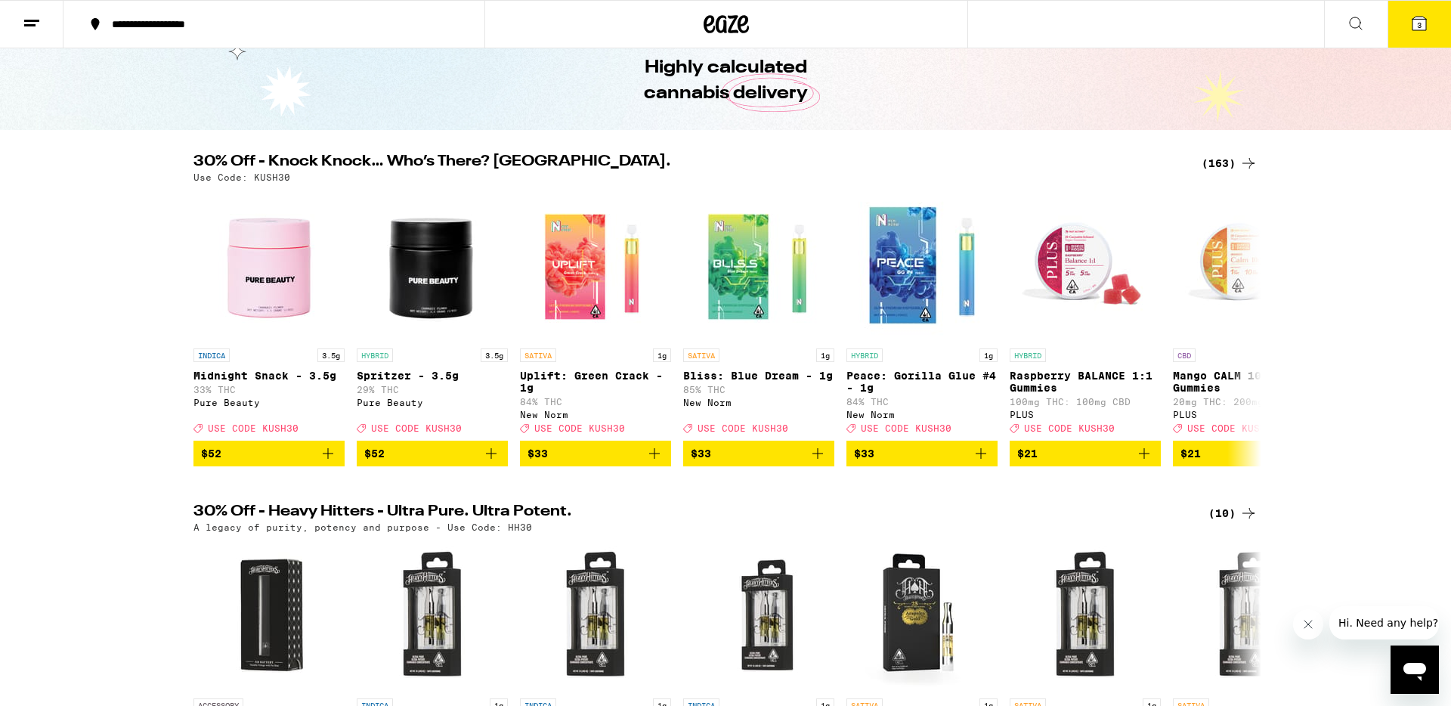
click at [21, 26] on button at bounding box center [31, 25] width 63 height 48
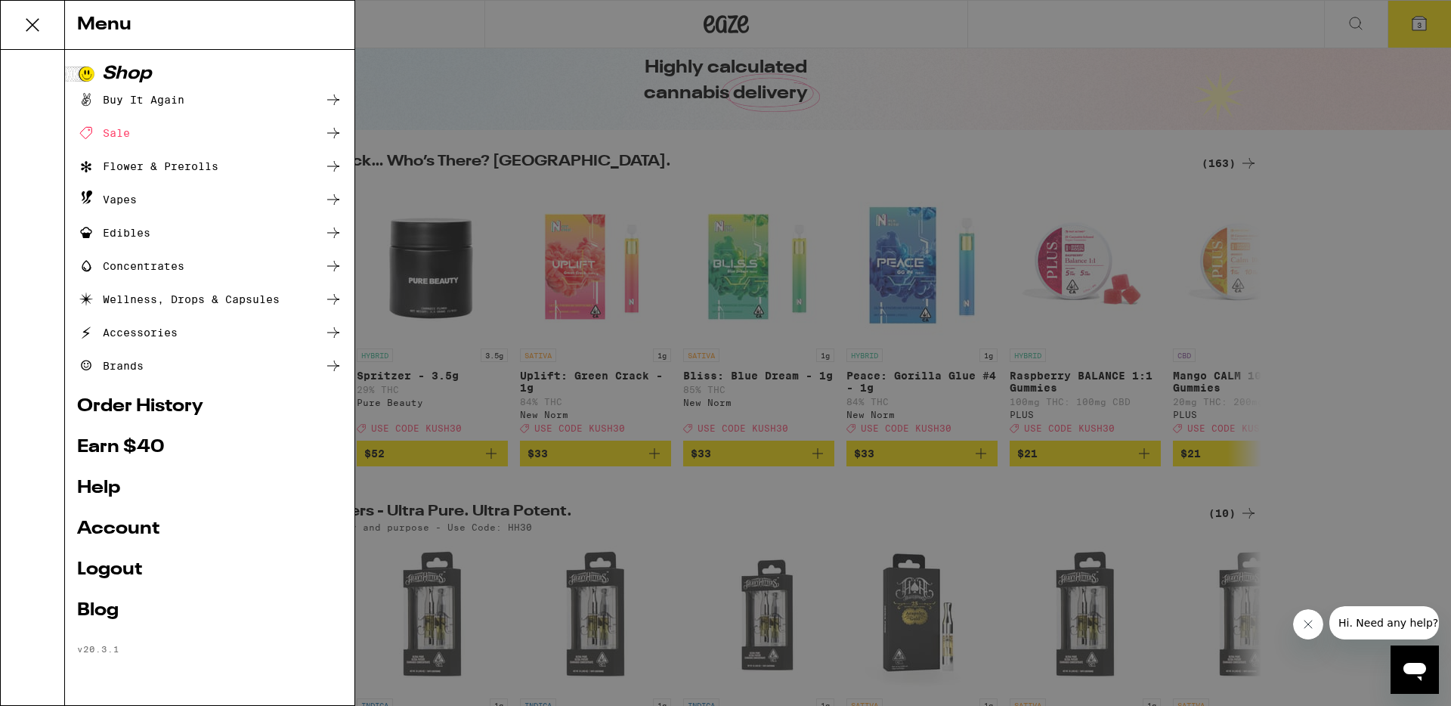
click at [128, 533] on link "Account" at bounding box center [209, 529] width 265 height 18
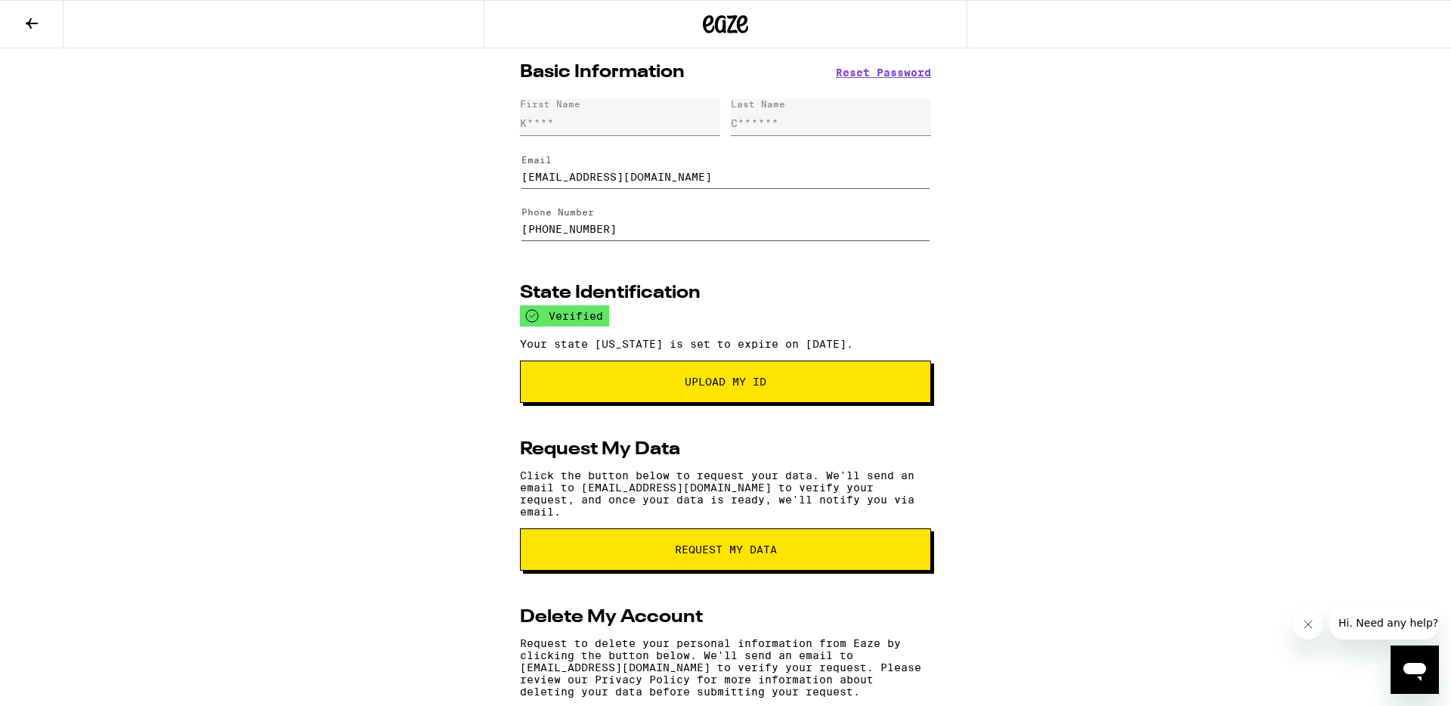
click at [29, 29] on icon at bounding box center [32, 23] width 18 height 18
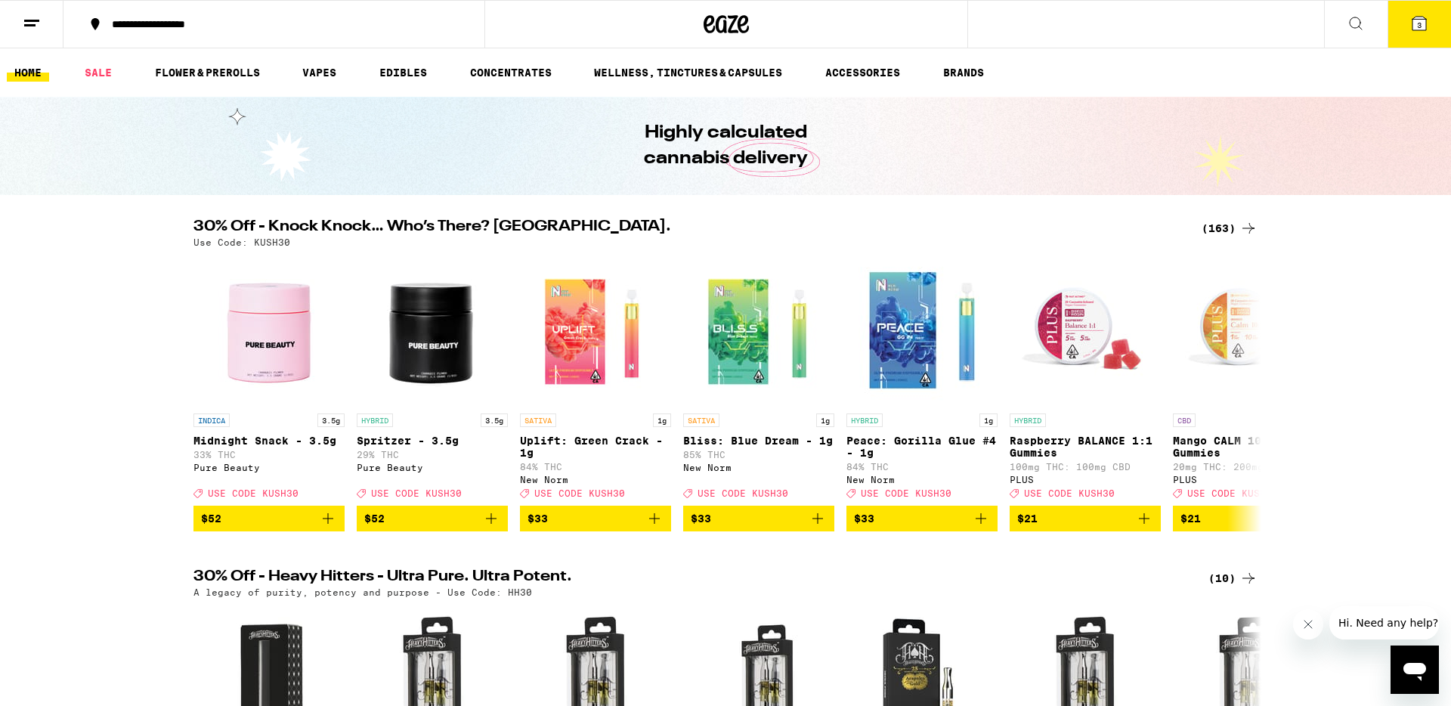
click at [1414, 42] on button "3" at bounding box center [1418, 24] width 63 height 47
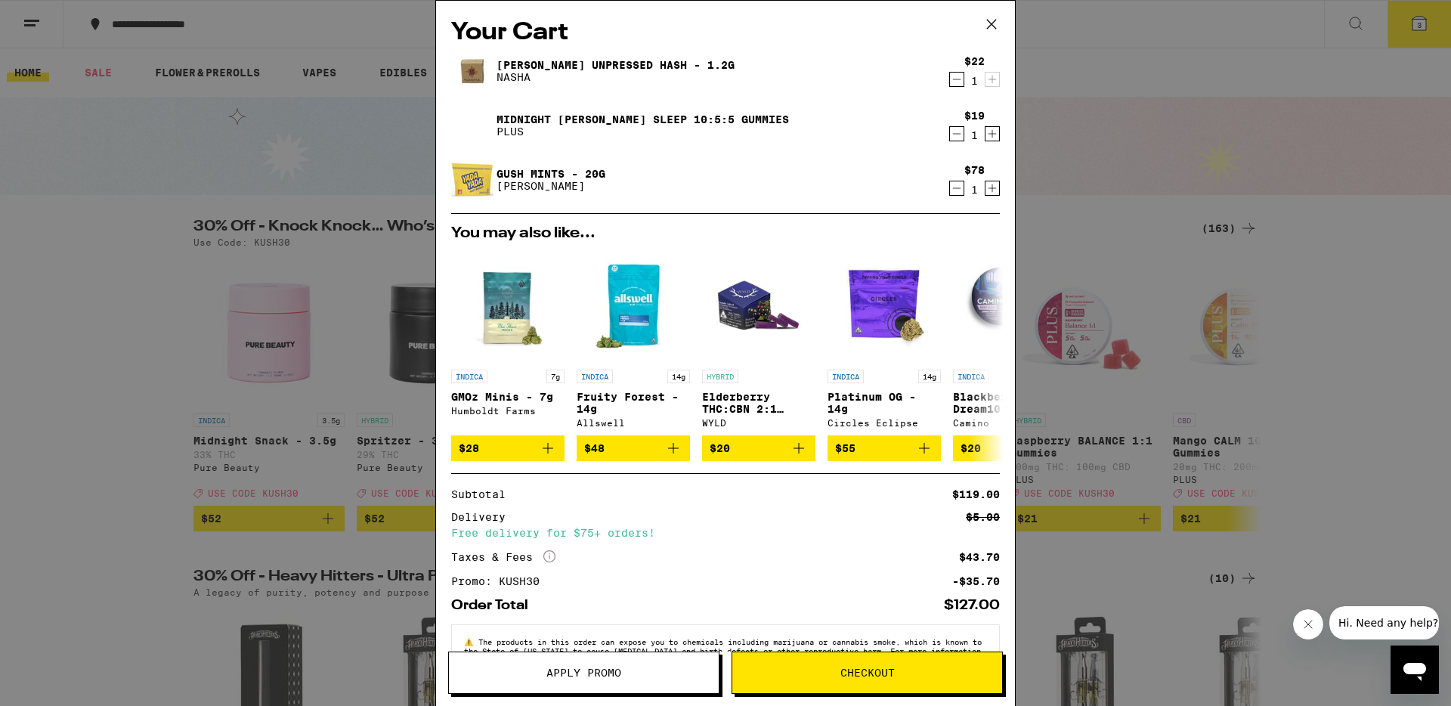
click at [848, 669] on span "Checkout" at bounding box center [867, 672] width 54 height 11
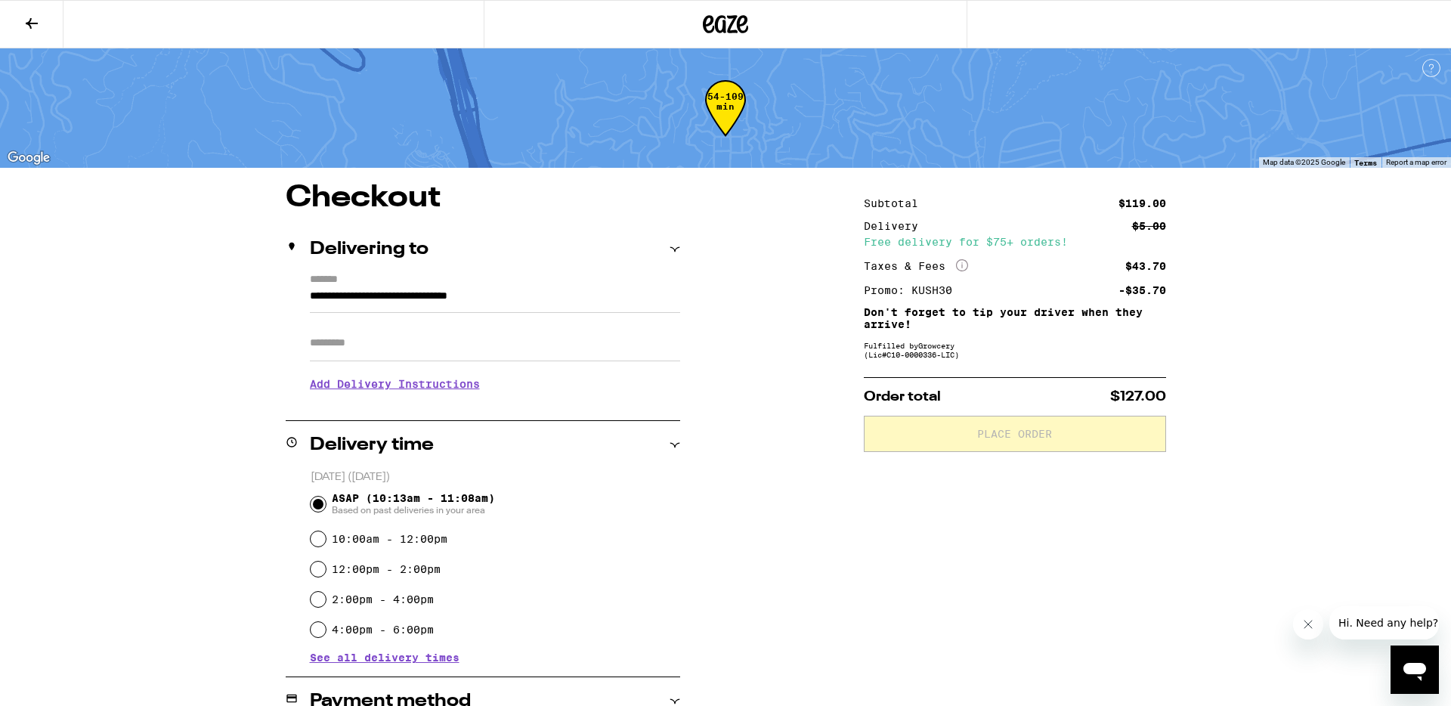
click at [316, 351] on input "Apt/Suite" at bounding box center [495, 343] width 370 height 36
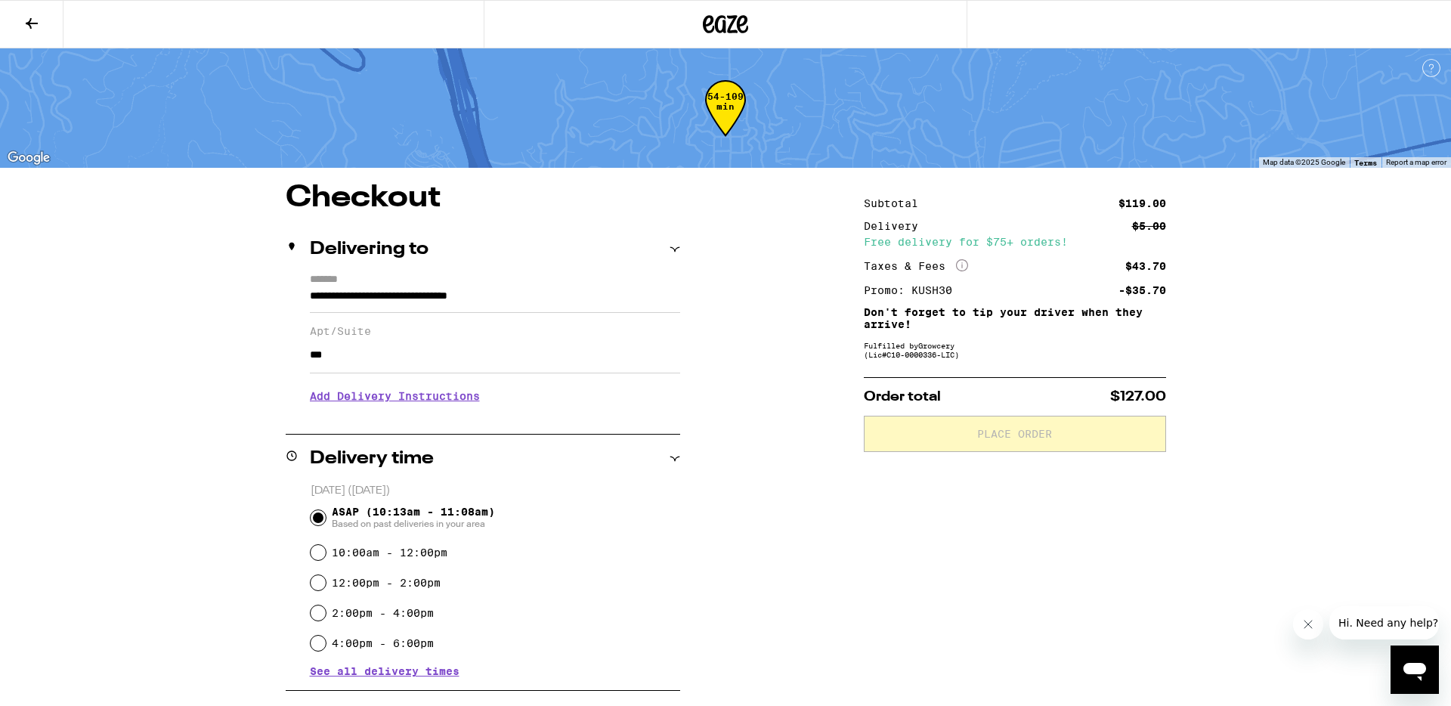
type input "***"
click at [716, 540] on div "**********" at bounding box center [725, 631] width 1088 height 897
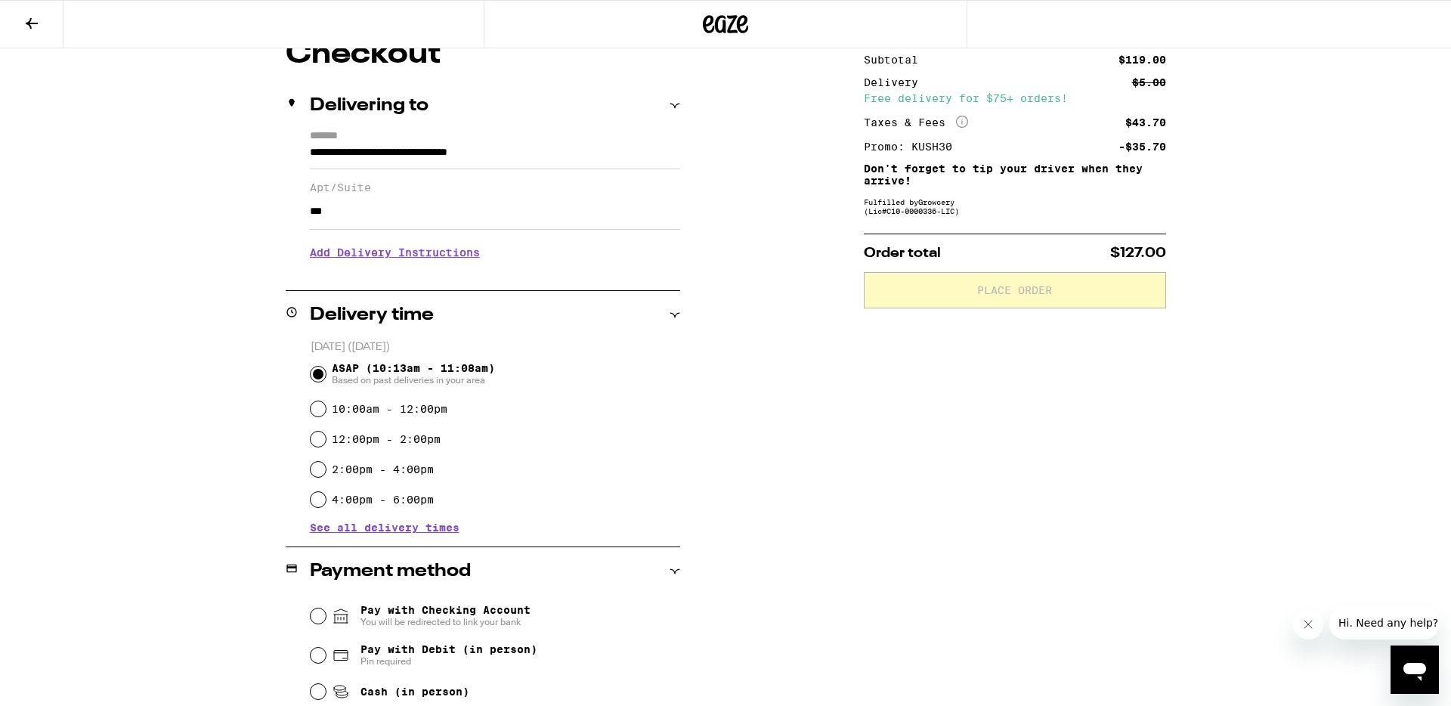
click at [801, 468] on div "**********" at bounding box center [725, 487] width 1088 height 897
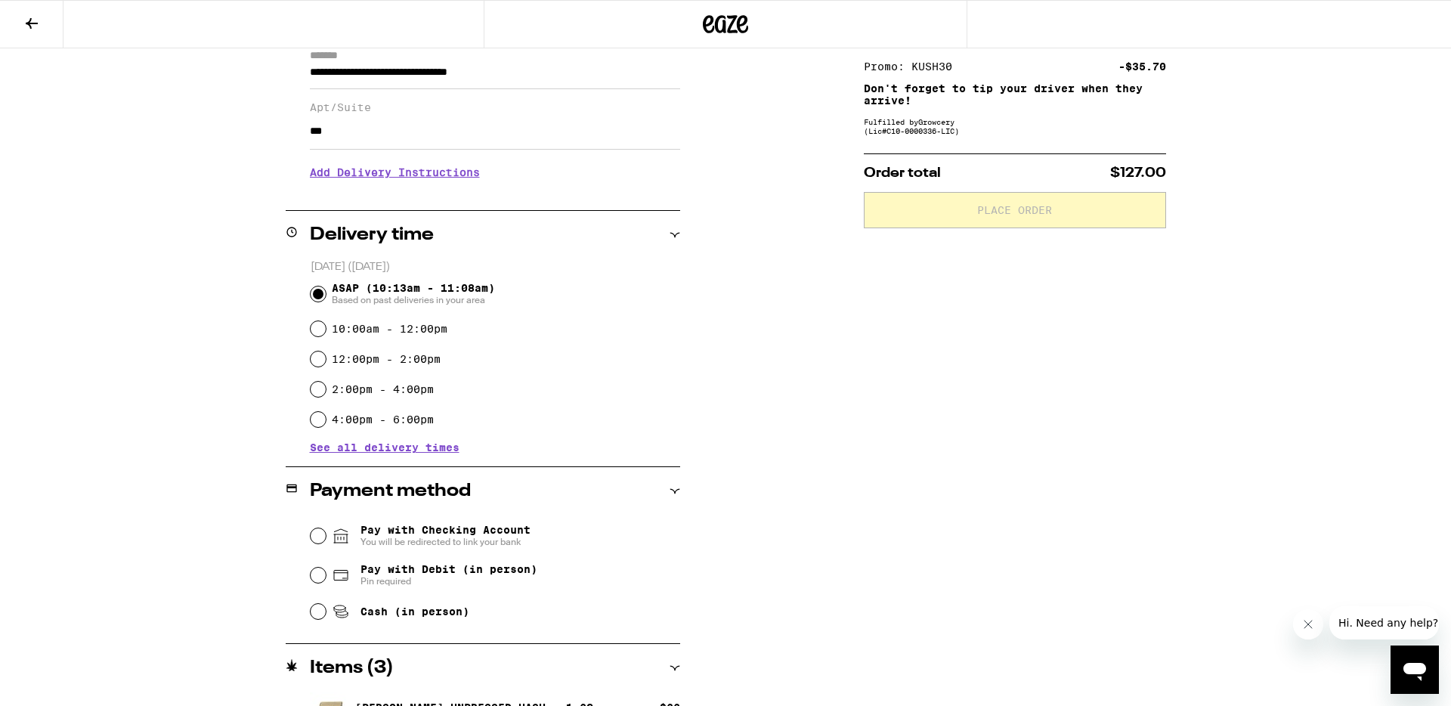
drag, startPoint x: 493, startPoint y: 574, endPoint x: 515, endPoint y: 569, distance: 22.4
click at [493, 574] on span "Pay with Debit (in person)" at bounding box center [448, 569] width 177 height 12
click at [326, 574] on input "Pay with Debit (in person) Pin required" at bounding box center [318, 574] width 15 height 15
radio input "true"
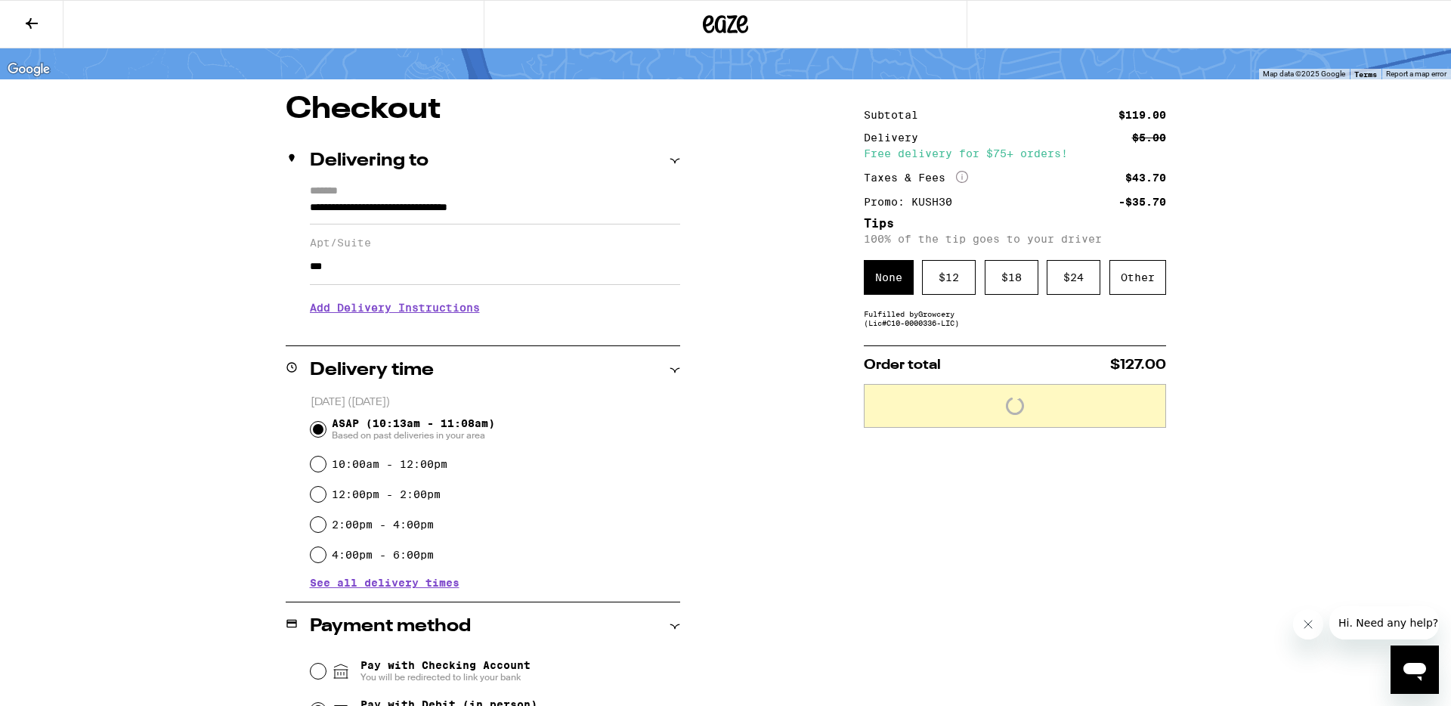
scroll to position [87, 0]
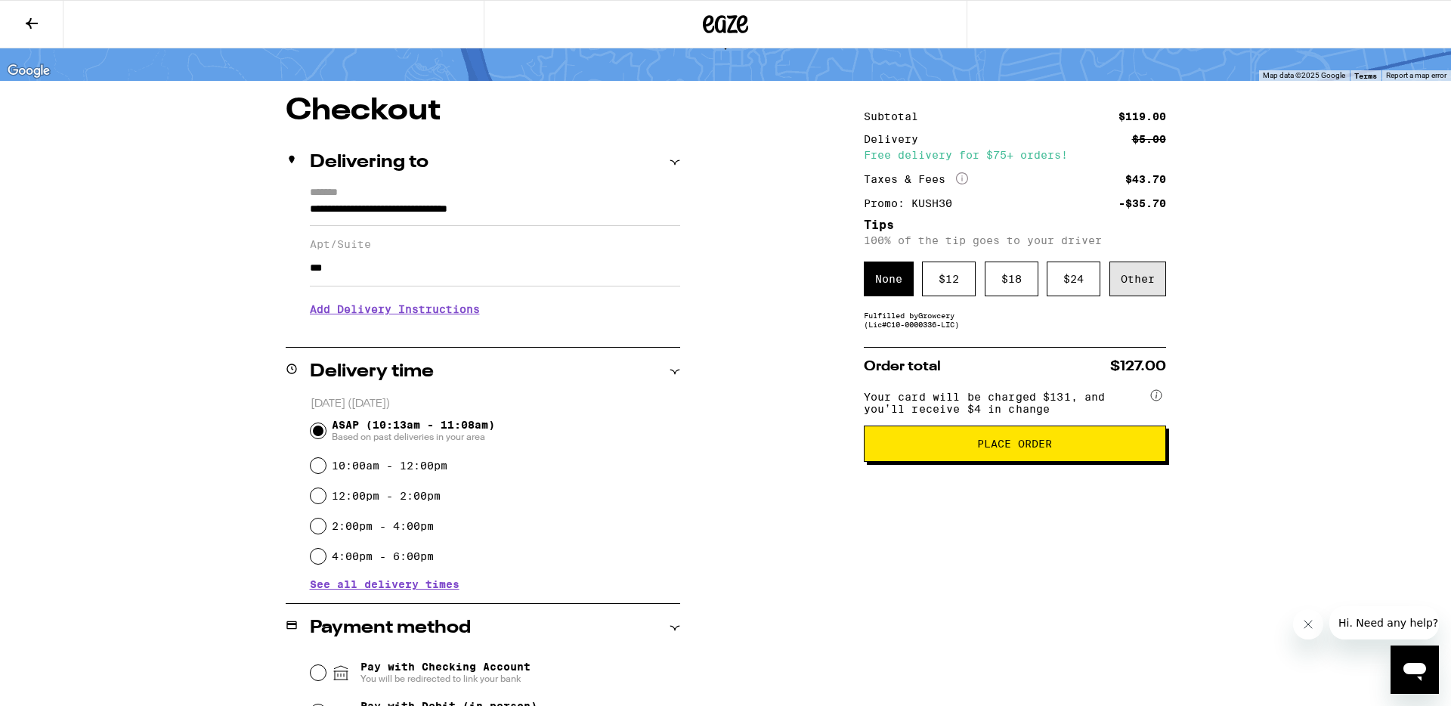
click at [1133, 289] on div "Other" at bounding box center [1137, 278] width 57 height 35
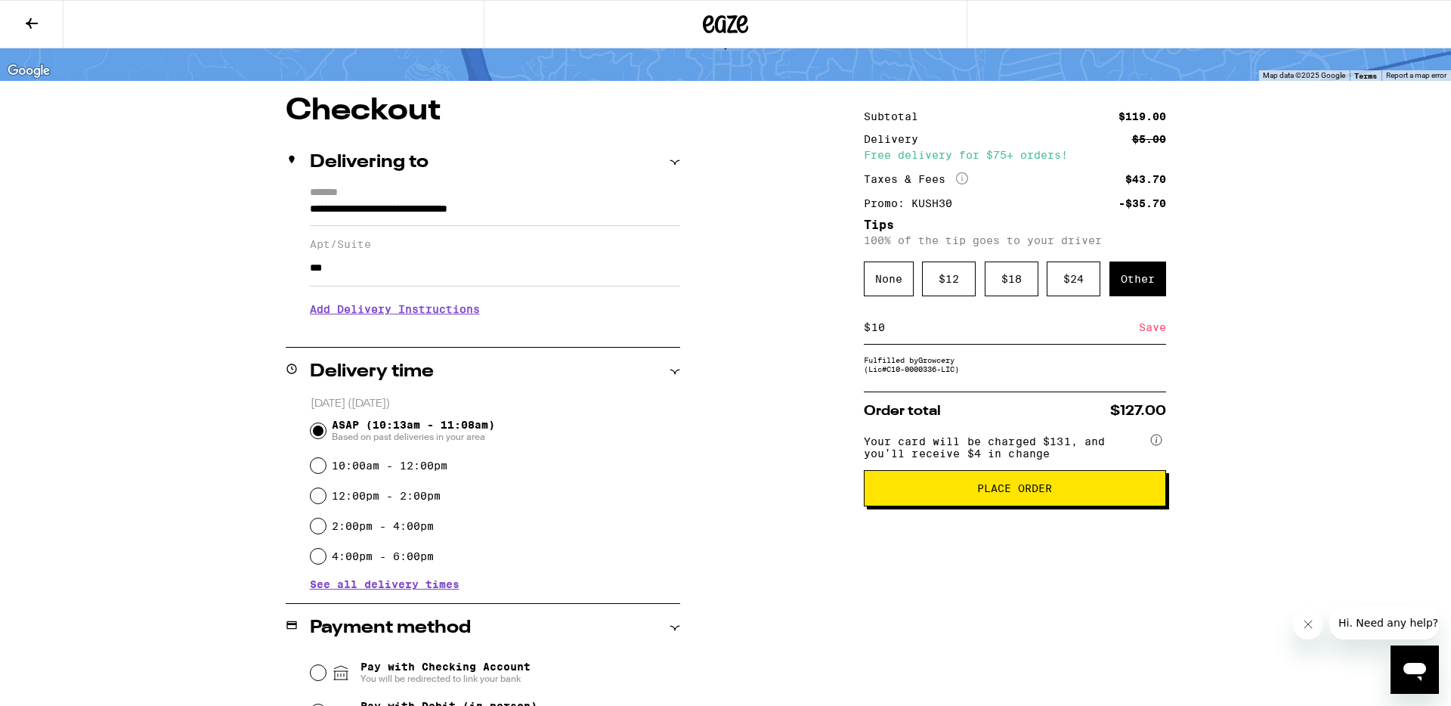
type input "10"
click at [1152, 333] on div "Save" at bounding box center [1152, 327] width 27 height 33
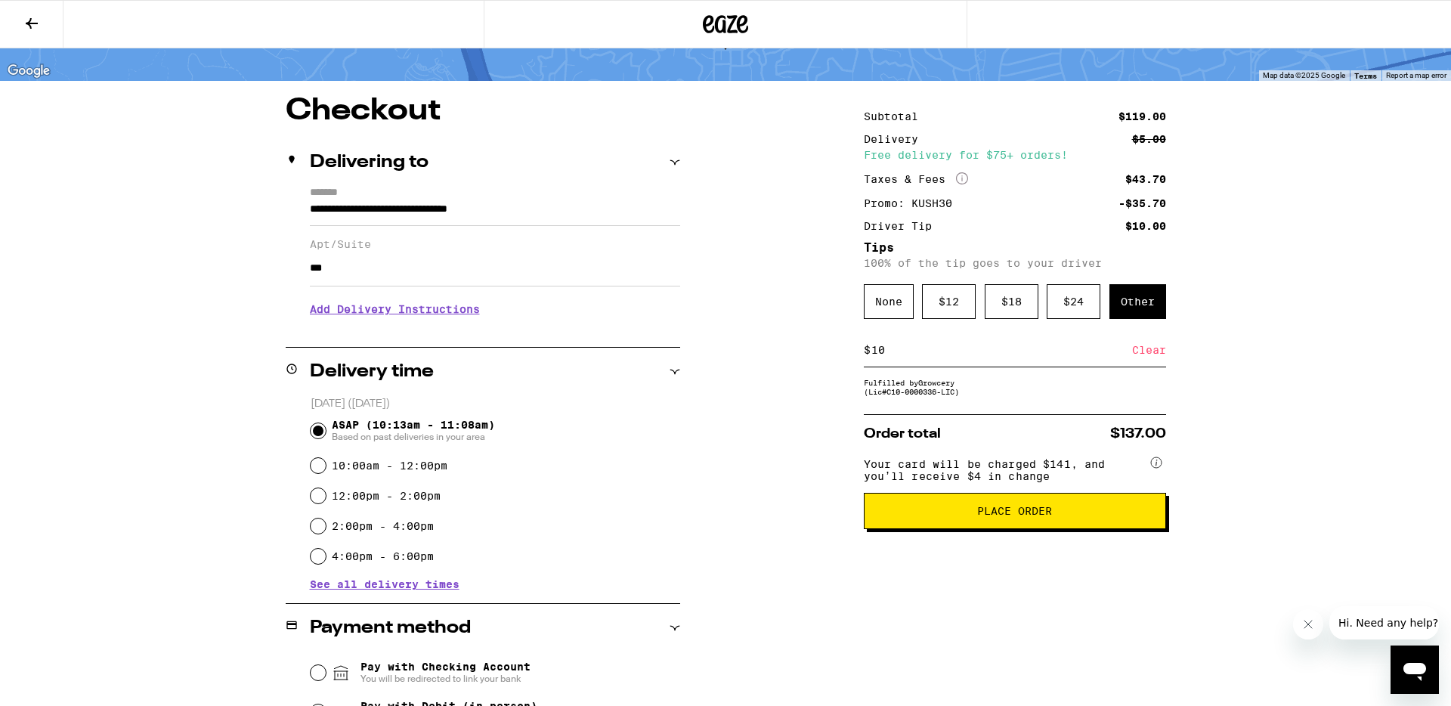
click at [1257, 325] on div "**********" at bounding box center [725, 544] width 1088 height 897
click at [24, 34] on button at bounding box center [31, 25] width 63 height 48
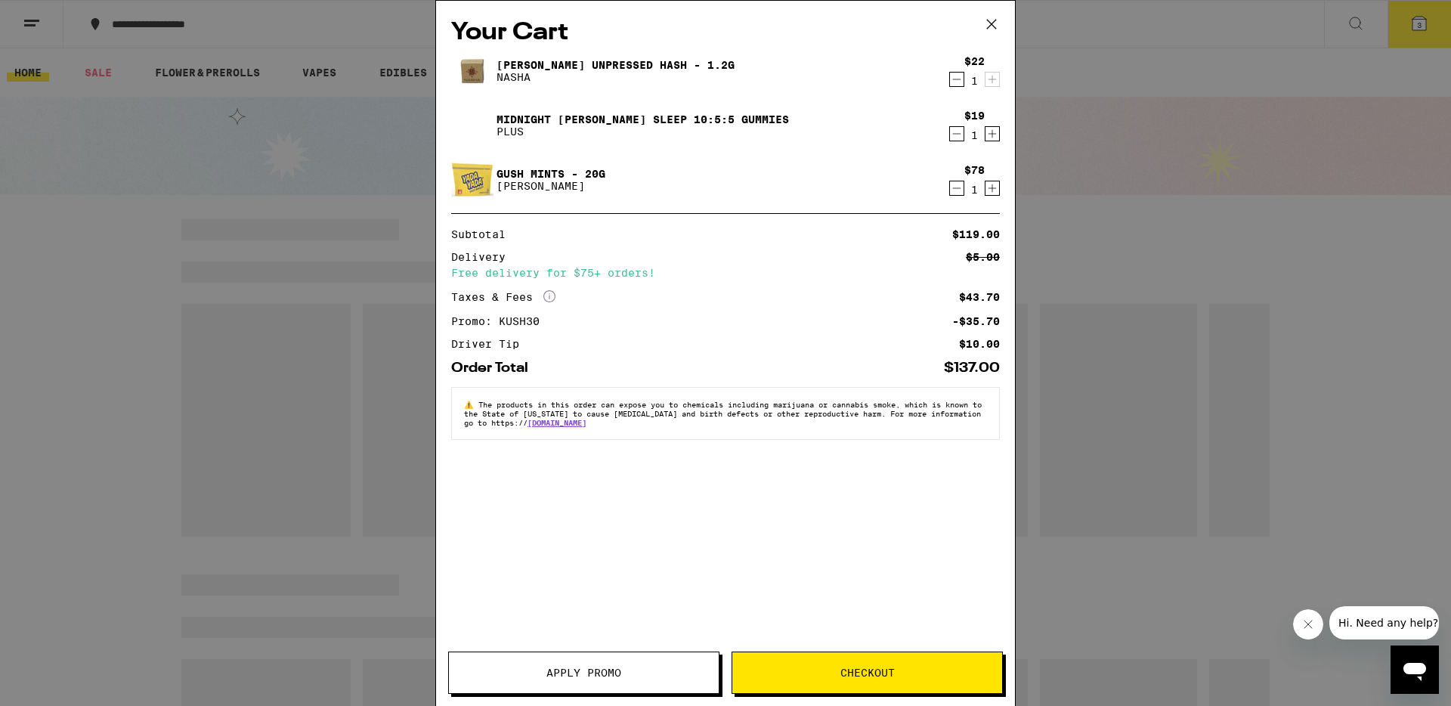
click at [988, 25] on icon at bounding box center [991, 24] width 23 height 23
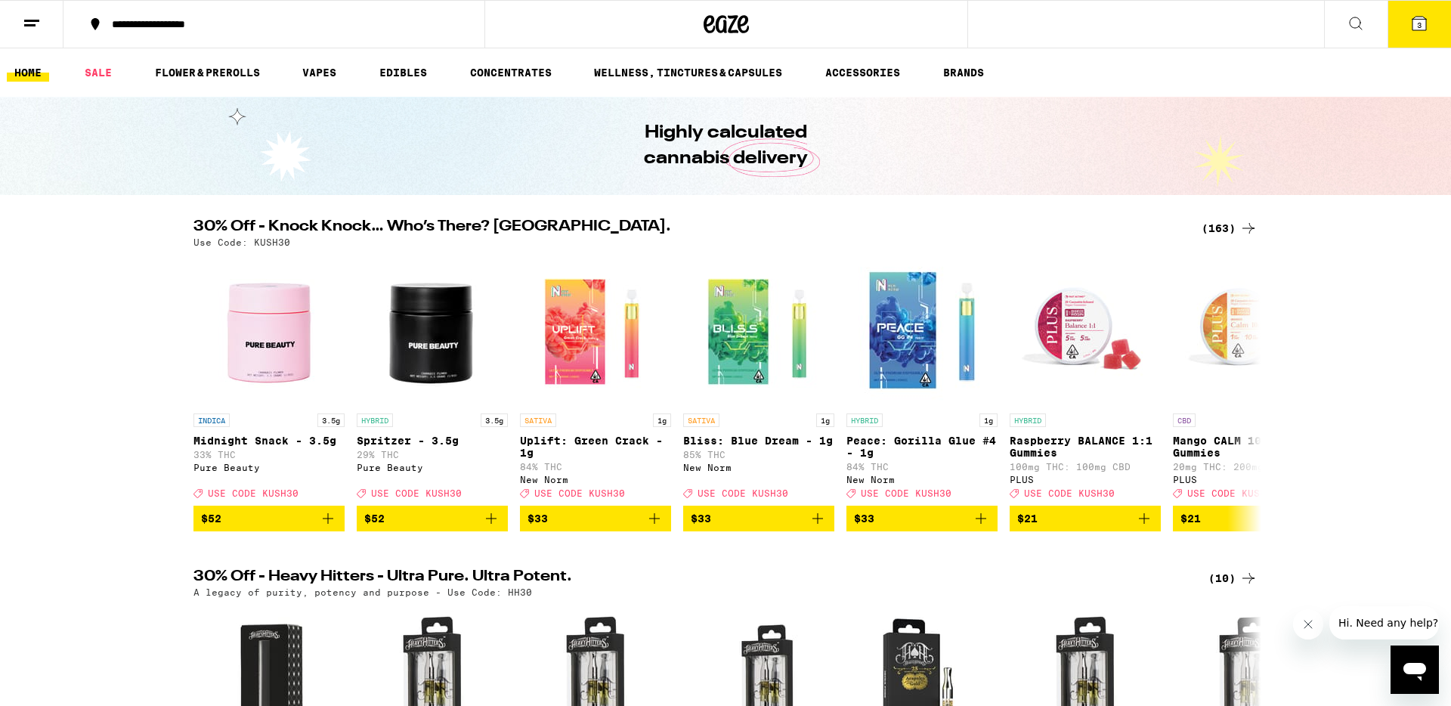
click at [1234, 226] on div "(163)" at bounding box center [1229, 228] width 56 height 18
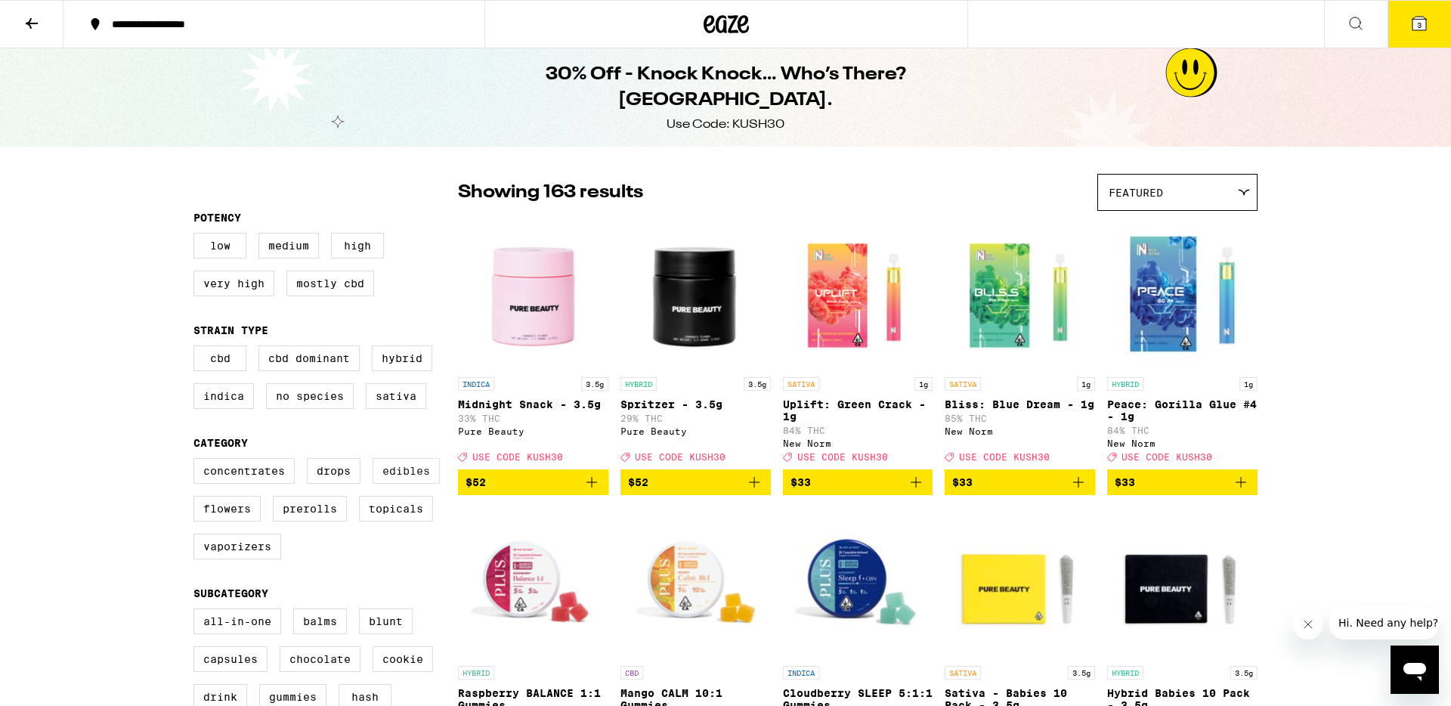
click at [412, 484] on label "Edibles" at bounding box center [406, 471] width 67 height 26
click at [197, 461] on input "Edibles" at bounding box center [196, 460] width 1 height 1
checkbox input "true"
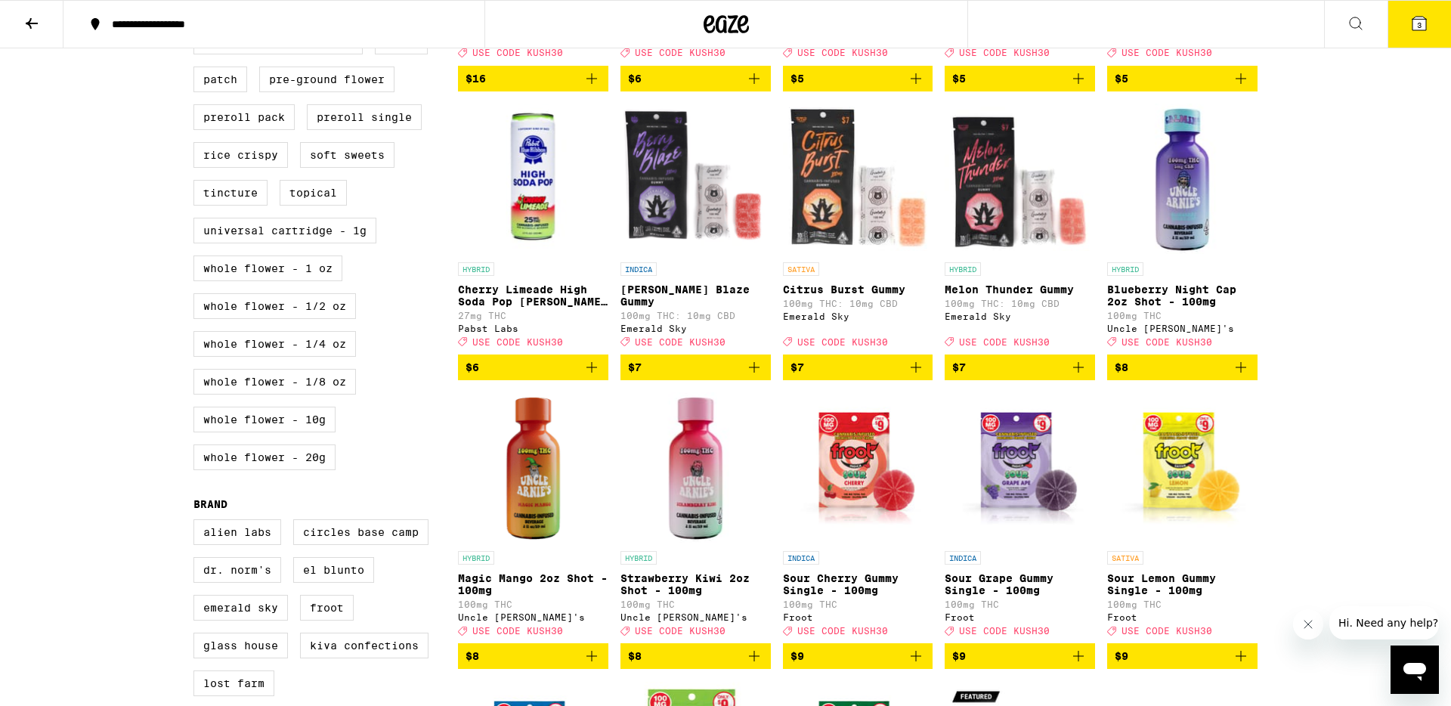
scroll to position [692, 0]
